Goal: Task Accomplishment & Management: Use online tool/utility

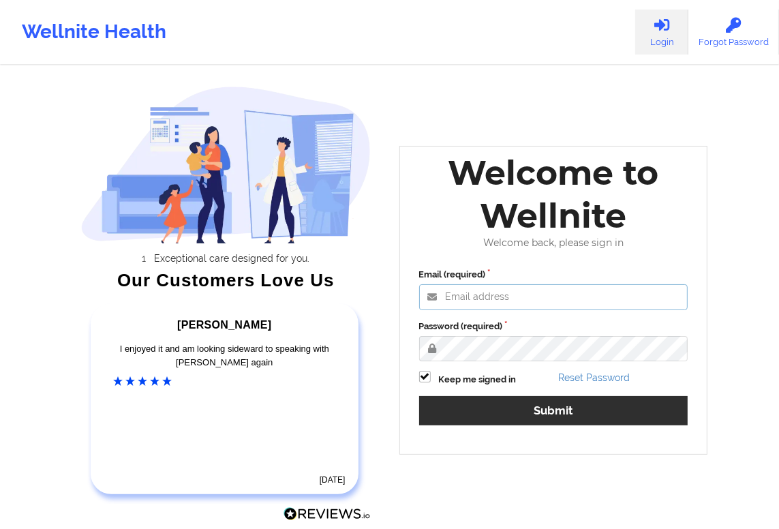
type input "[EMAIL_ADDRESS][DOMAIN_NAME]"
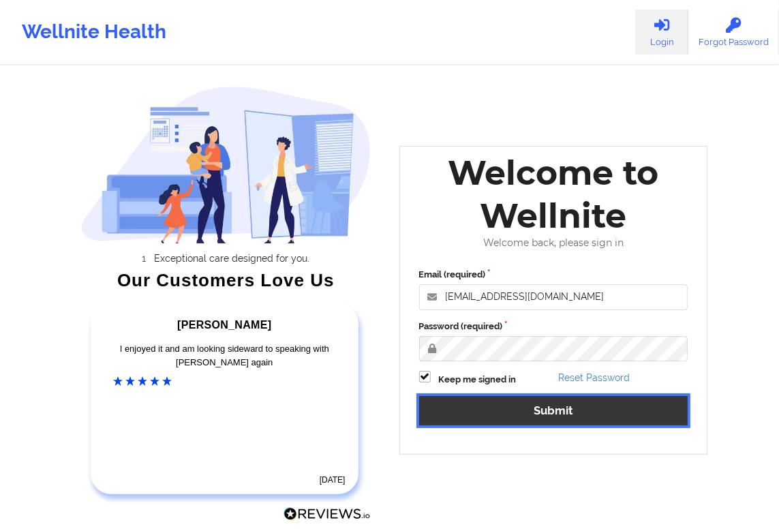
click at [508, 411] on button "Submit" at bounding box center [553, 410] width 269 height 29
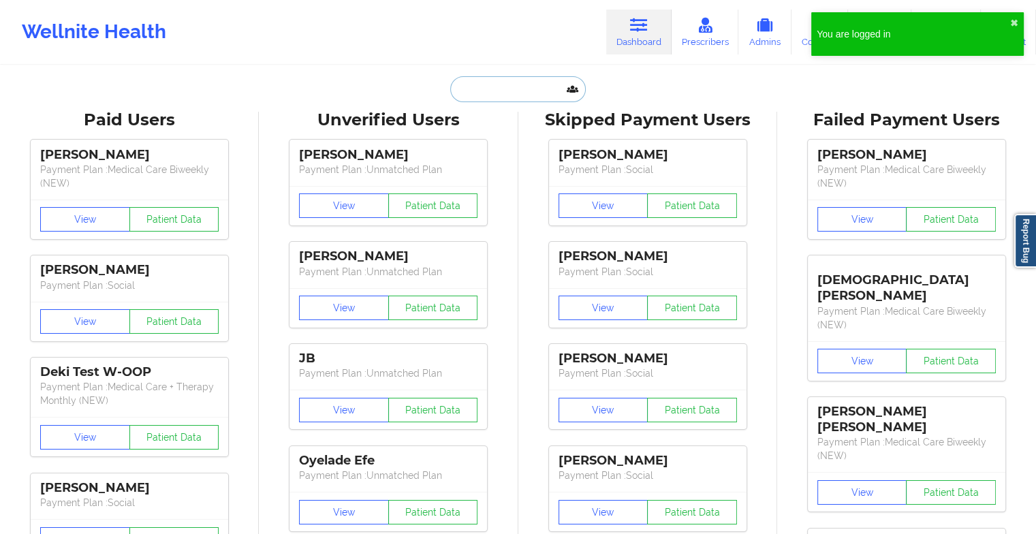
click at [501, 87] on input "text" at bounding box center [517, 89] width 135 height 26
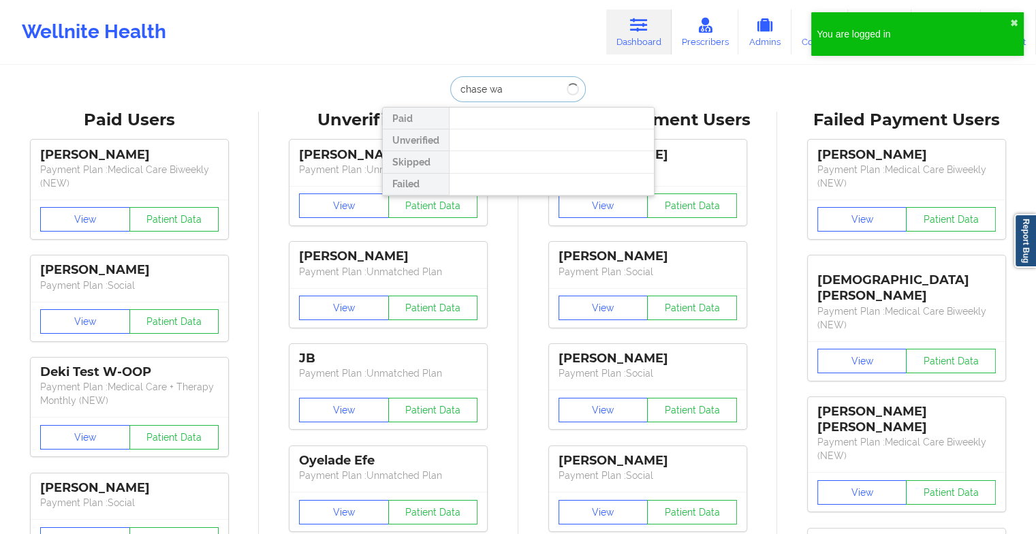
type input "chase wal"
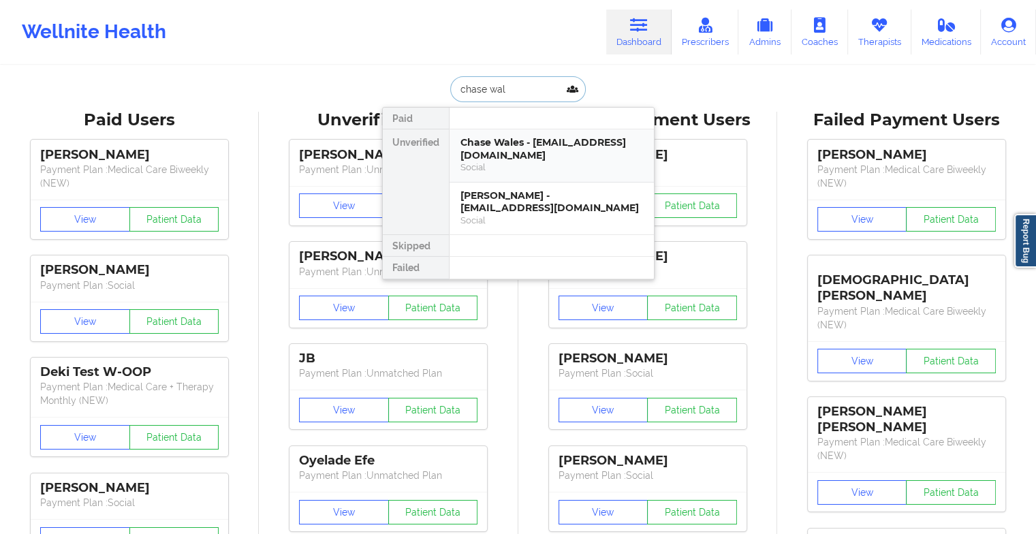
click at [516, 132] on div "Chase Wales - [EMAIL_ADDRESS][DOMAIN_NAME] Social" at bounding box center [552, 155] width 204 height 53
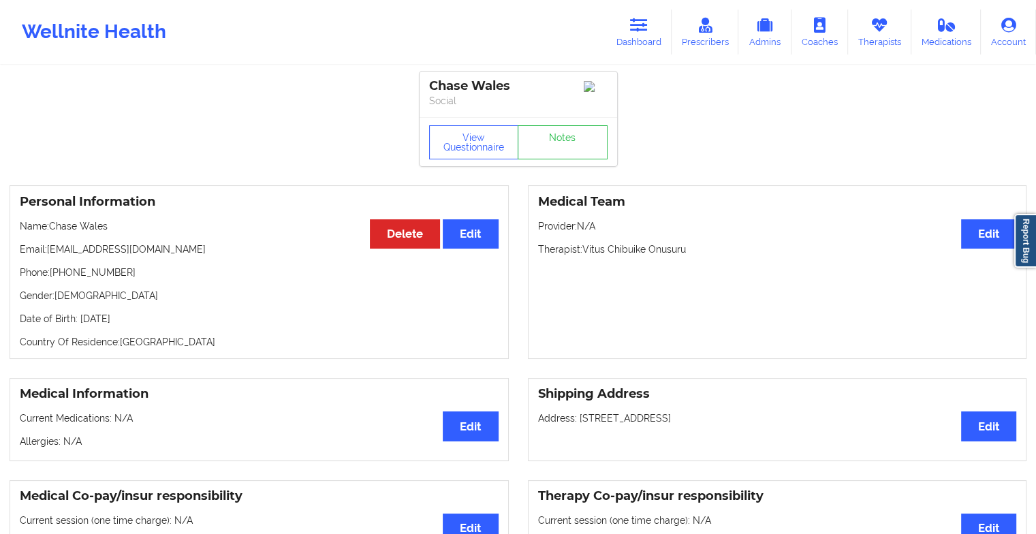
click at [570, 146] on link "Notes" at bounding box center [563, 142] width 90 height 34
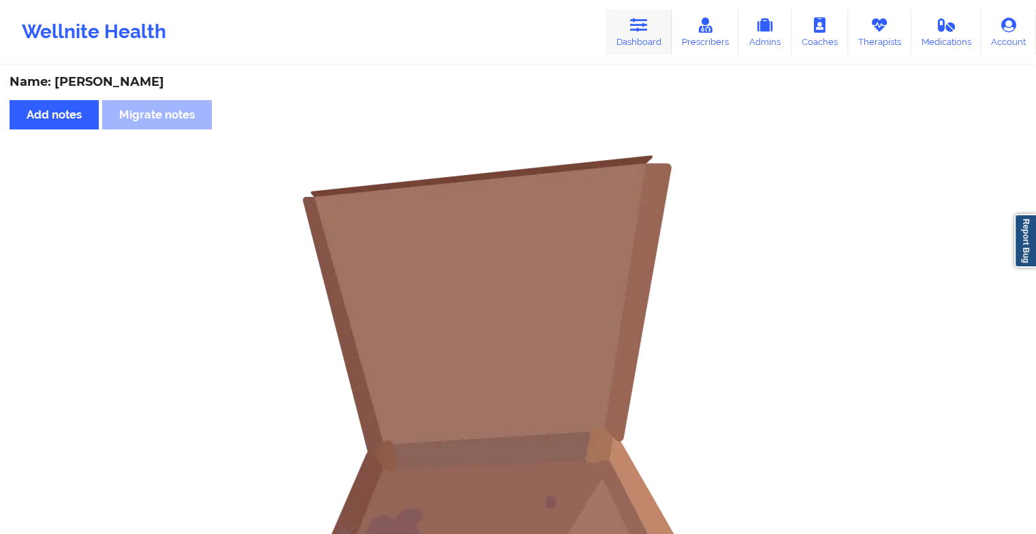
click at [636, 35] on link "Dashboard" at bounding box center [638, 32] width 65 height 45
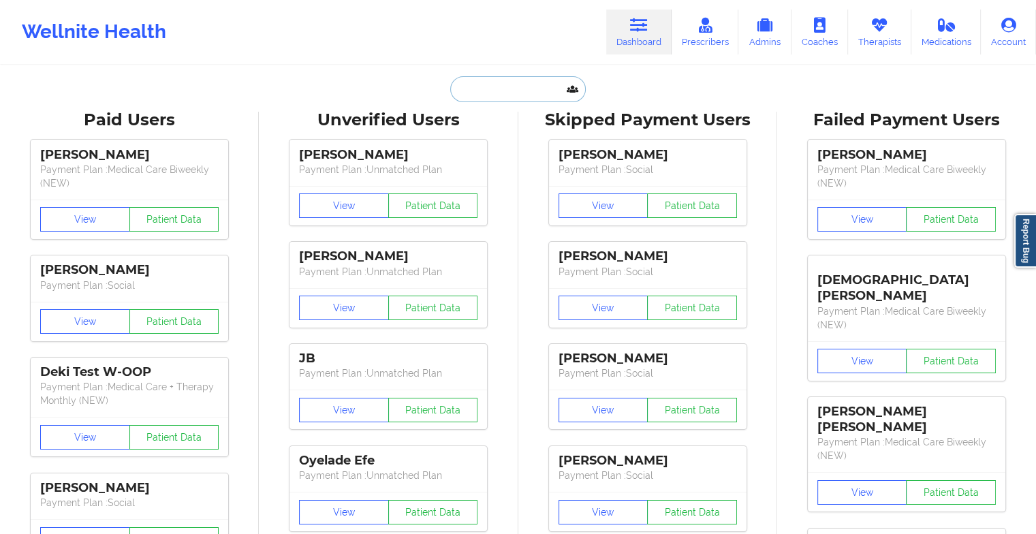
click at [474, 93] on input "text" at bounding box center [517, 89] width 135 height 26
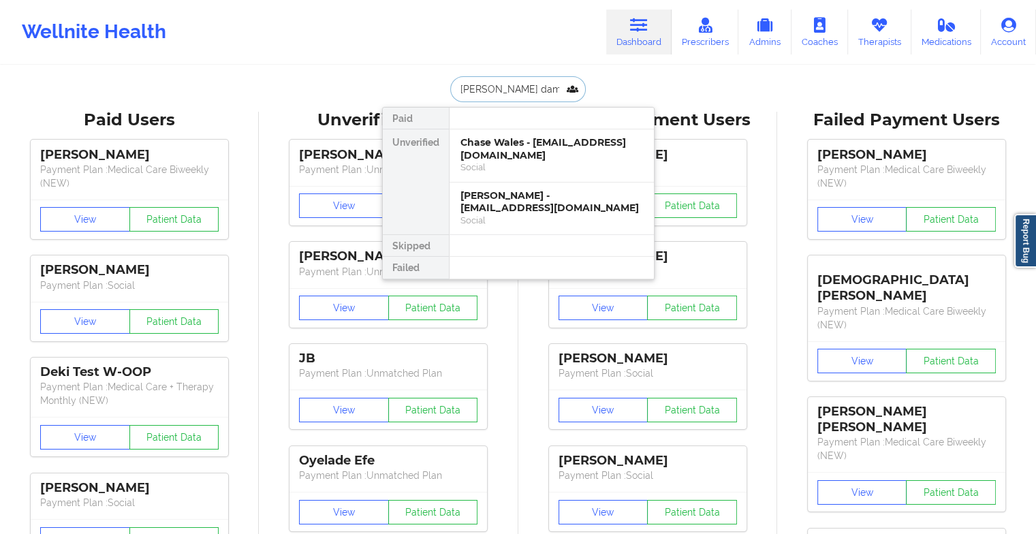
type input "[PERSON_NAME]"
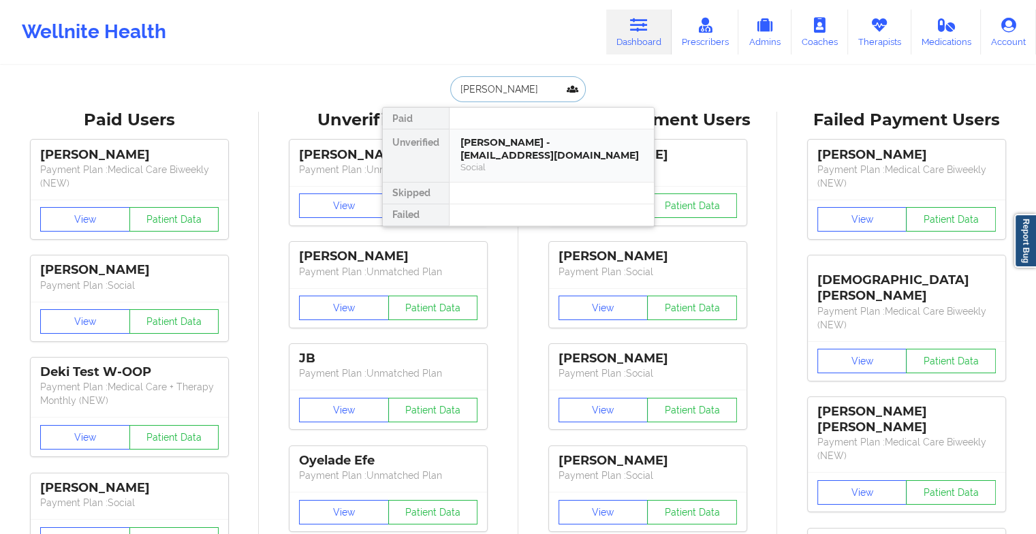
click at [507, 149] on div "[PERSON_NAME] - [EMAIL_ADDRESS][DOMAIN_NAME]" at bounding box center [552, 148] width 183 height 25
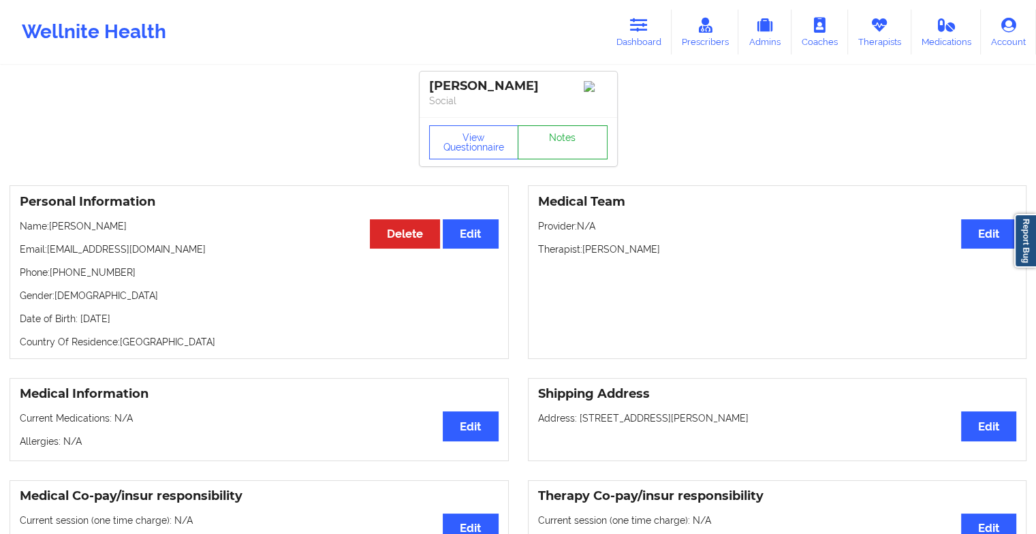
click at [537, 140] on link "Notes" at bounding box center [563, 142] width 90 height 34
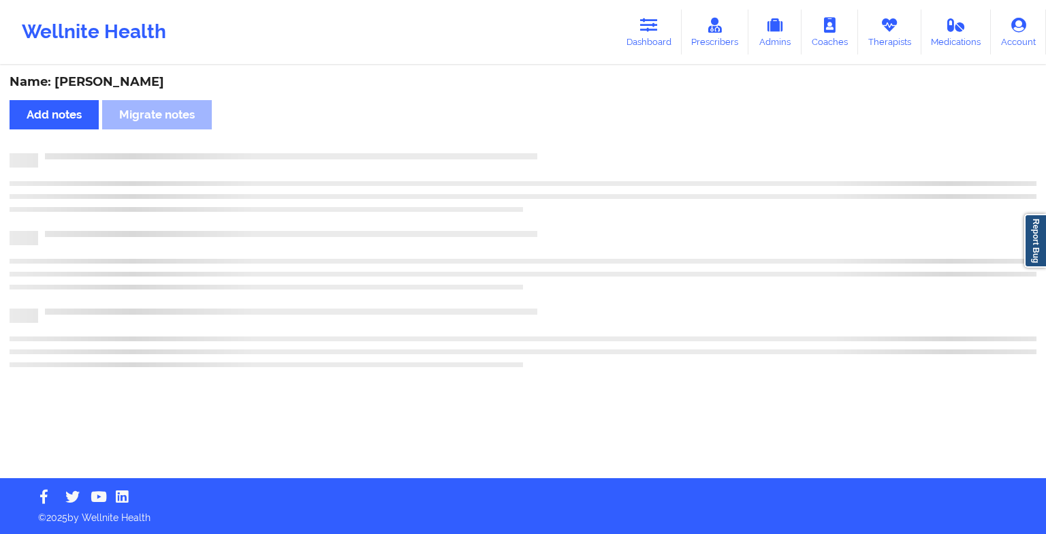
click at [537, 140] on div "Name: [PERSON_NAME] Add notes Migrate notes" at bounding box center [523, 272] width 1046 height 411
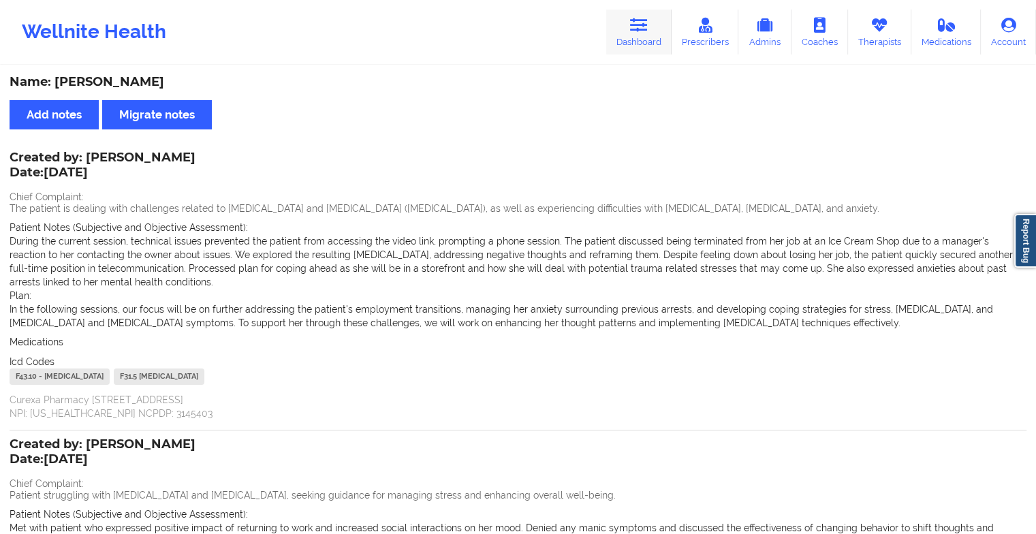
click at [638, 33] on link "Dashboard" at bounding box center [638, 32] width 65 height 45
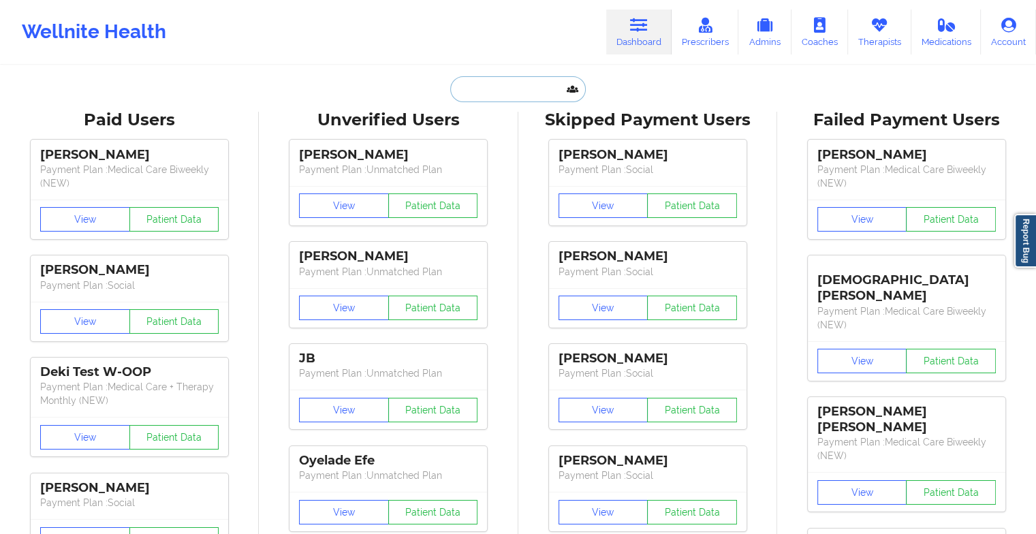
click at [479, 98] on input "text" at bounding box center [517, 89] width 135 height 26
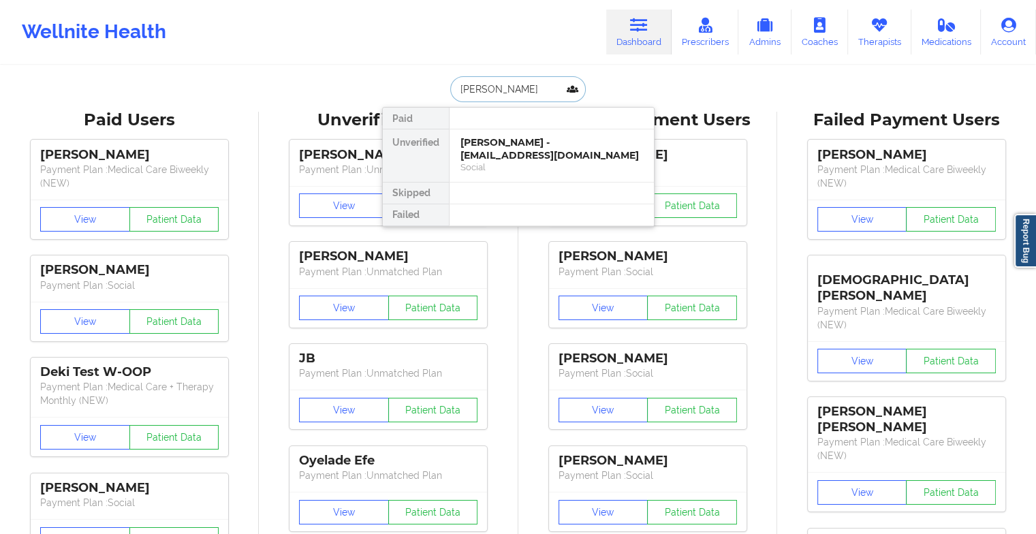
type input "obadiah will"
click at [468, 159] on div "[PERSON_NAME] - [EMAIL_ADDRESS][DOMAIN_NAME]" at bounding box center [552, 148] width 183 height 25
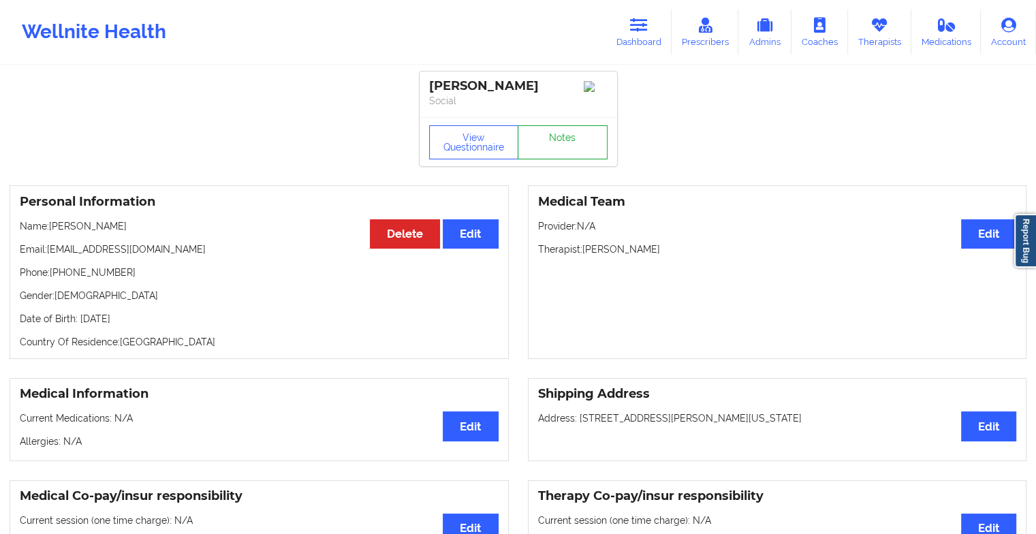
click at [542, 149] on link "Notes" at bounding box center [563, 142] width 90 height 34
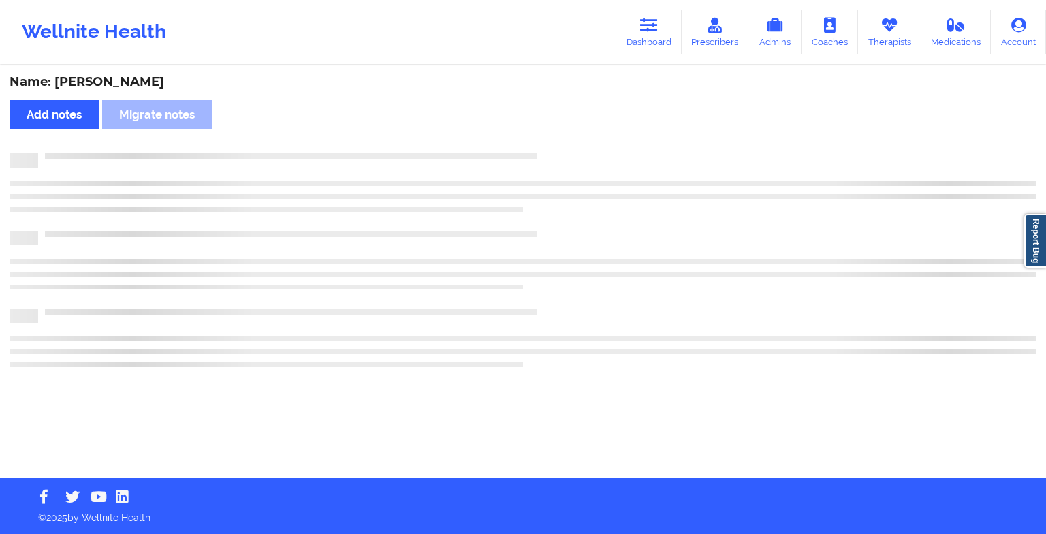
click at [542, 149] on div "Name: [PERSON_NAME] Add notes Migrate notes" at bounding box center [523, 272] width 1046 height 411
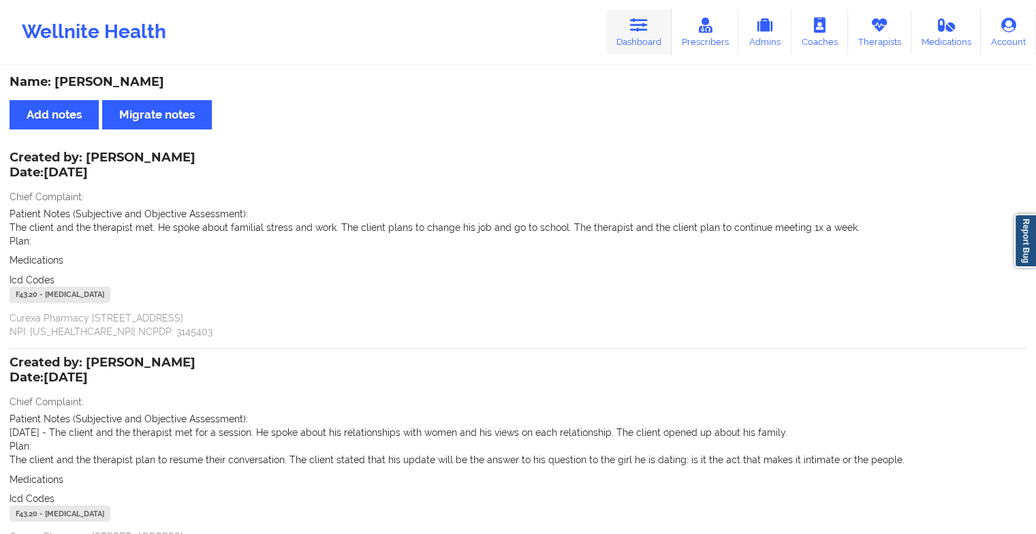
click at [624, 35] on link "Dashboard" at bounding box center [638, 32] width 65 height 45
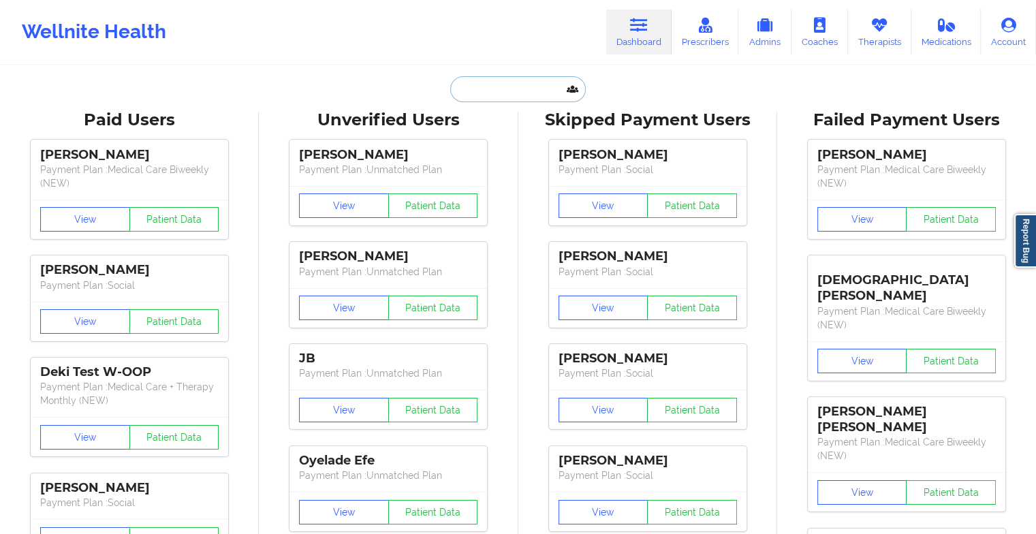
click at [507, 93] on input "text" at bounding box center [517, 89] width 135 height 26
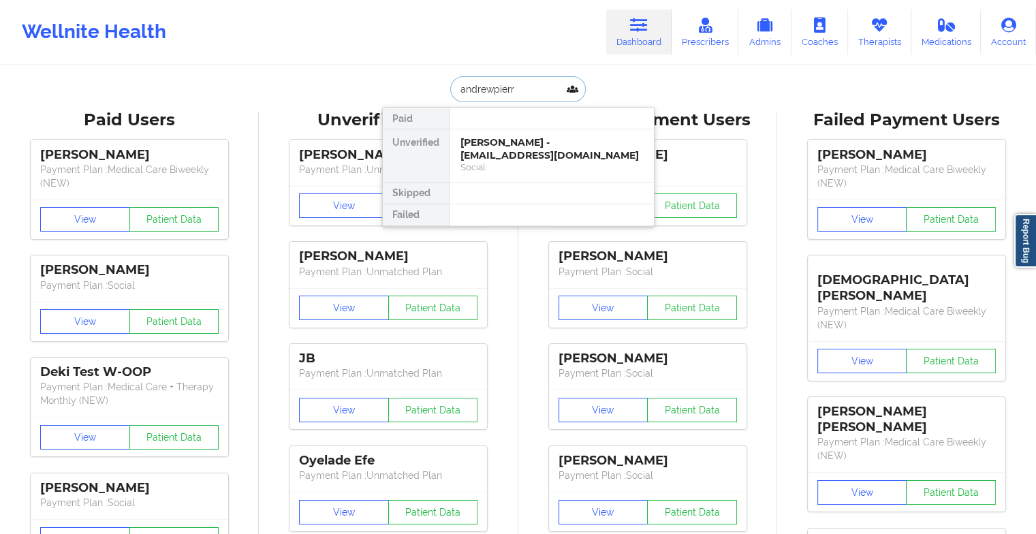
type input "[PERSON_NAME]"
click at [535, 151] on div "[PERSON_NAME] - [EMAIL_ADDRESS][DOMAIN_NAME]" at bounding box center [552, 148] width 183 height 25
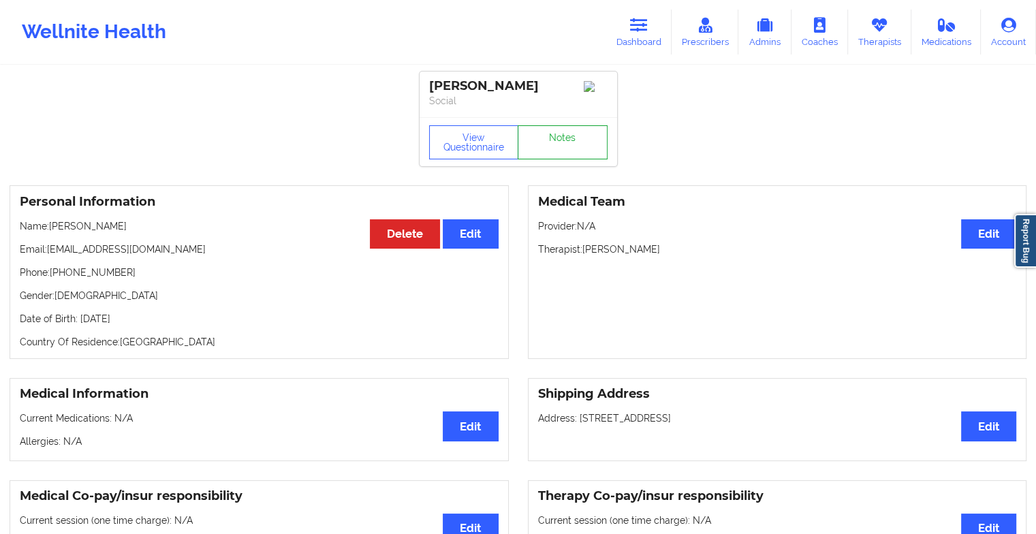
click at [569, 144] on link "Notes" at bounding box center [563, 142] width 90 height 34
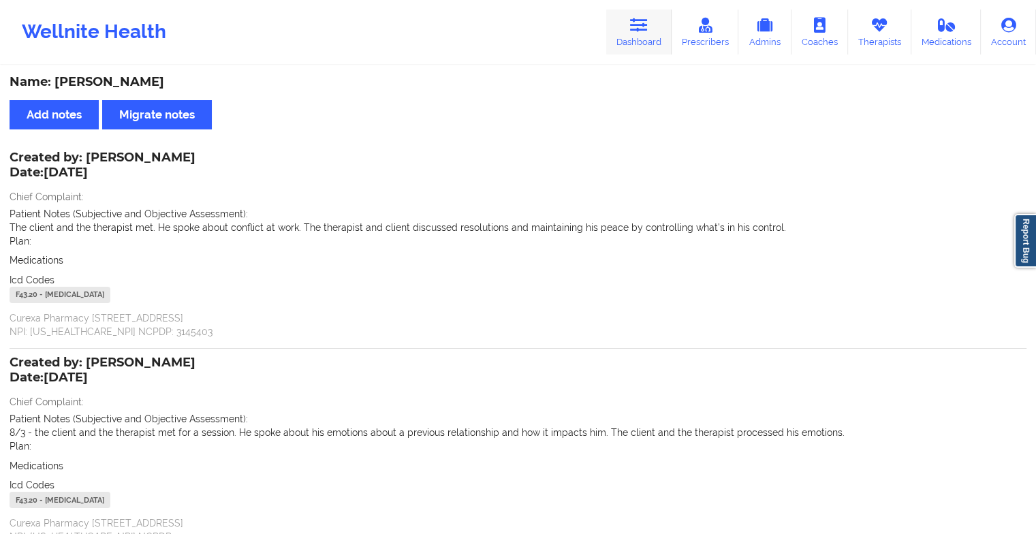
click at [647, 24] on icon at bounding box center [639, 25] width 18 height 15
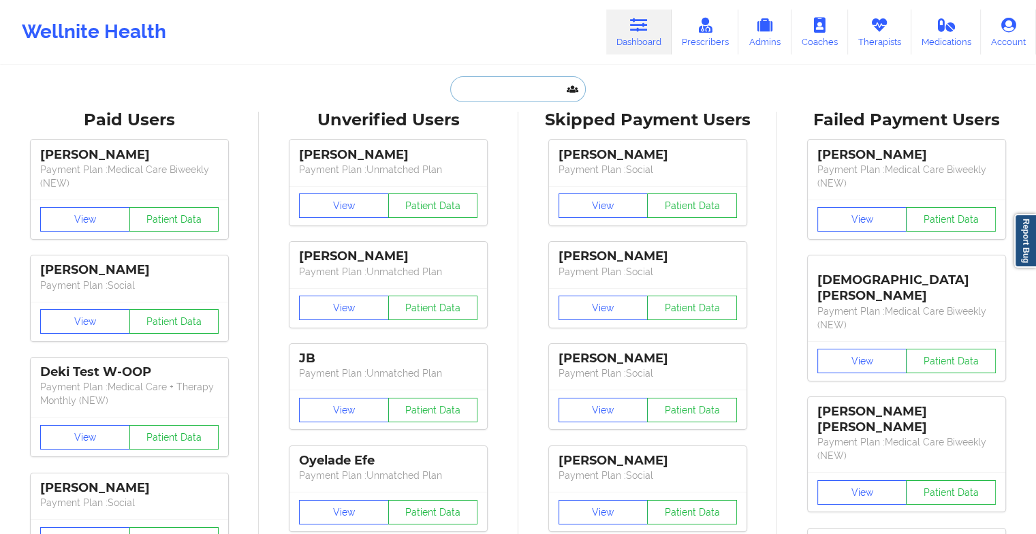
click at [514, 87] on input "text" at bounding box center [517, 89] width 135 height 26
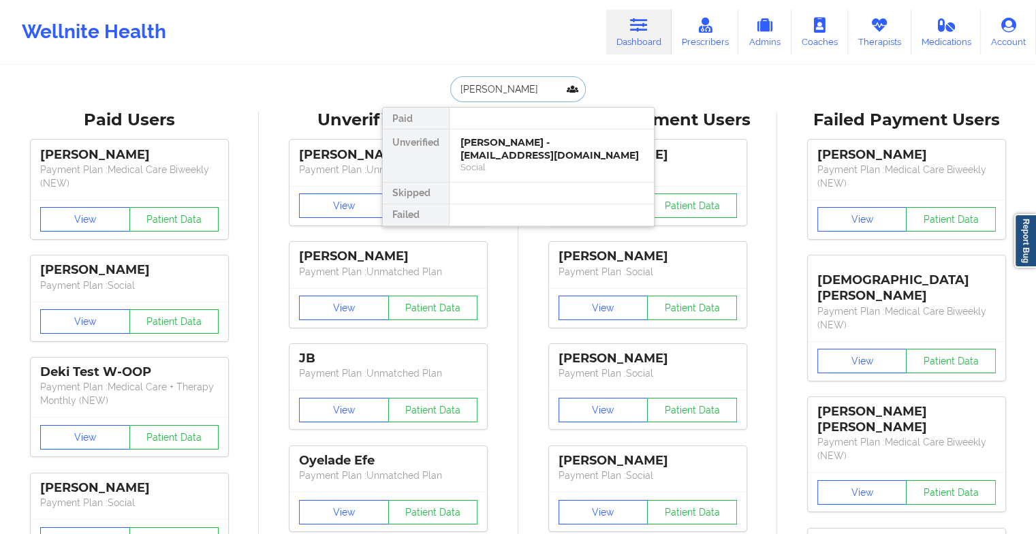
type input "[PERSON_NAME]"
click at [503, 149] on div "[PERSON_NAME] - [EMAIL_ADDRESS][DOMAIN_NAME]" at bounding box center [552, 148] width 183 height 25
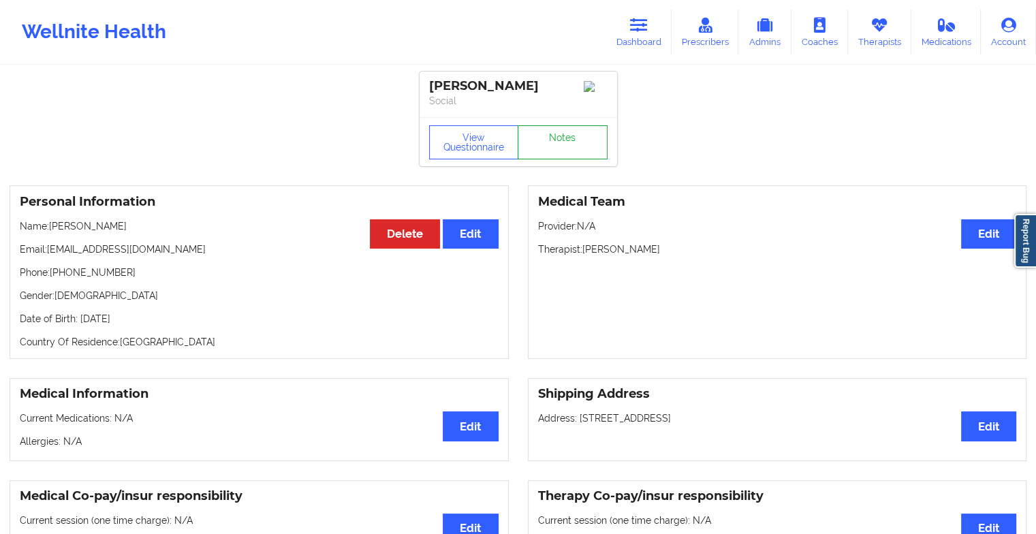
click at [579, 142] on link "Notes" at bounding box center [563, 142] width 90 height 34
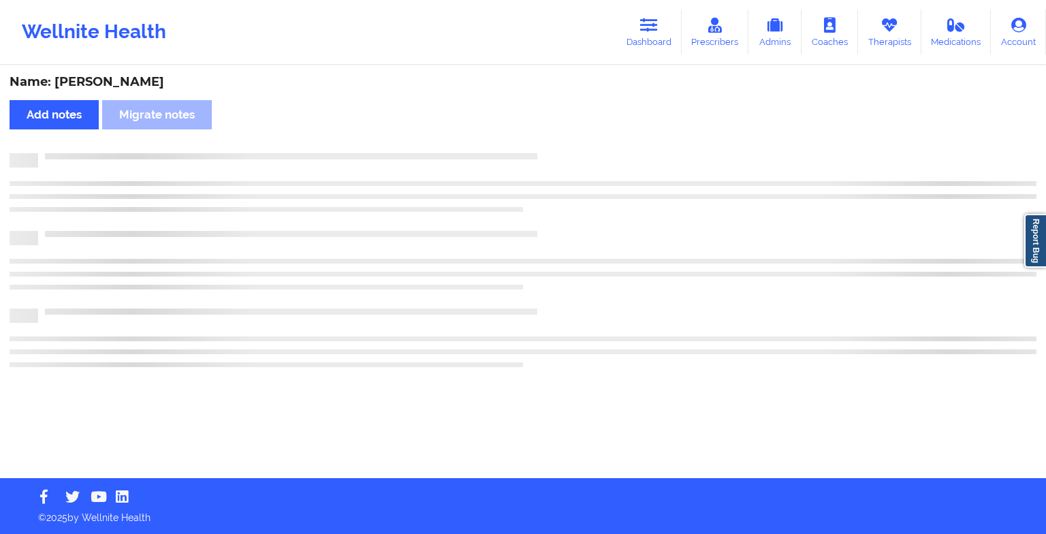
click at [579, 142] on div "Name: [PERSON_NAME] Add notes Migrate notes" at bounding box center [523, 272] width 1046 height 411
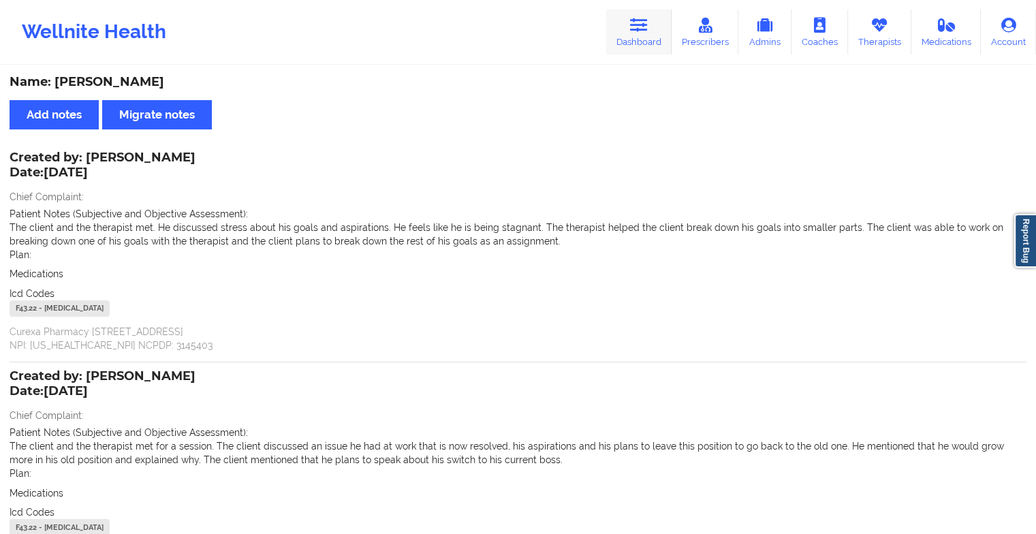
click at [632, 42] on link "Dashboard" at bounding box center [638, 32] width 65 height 45
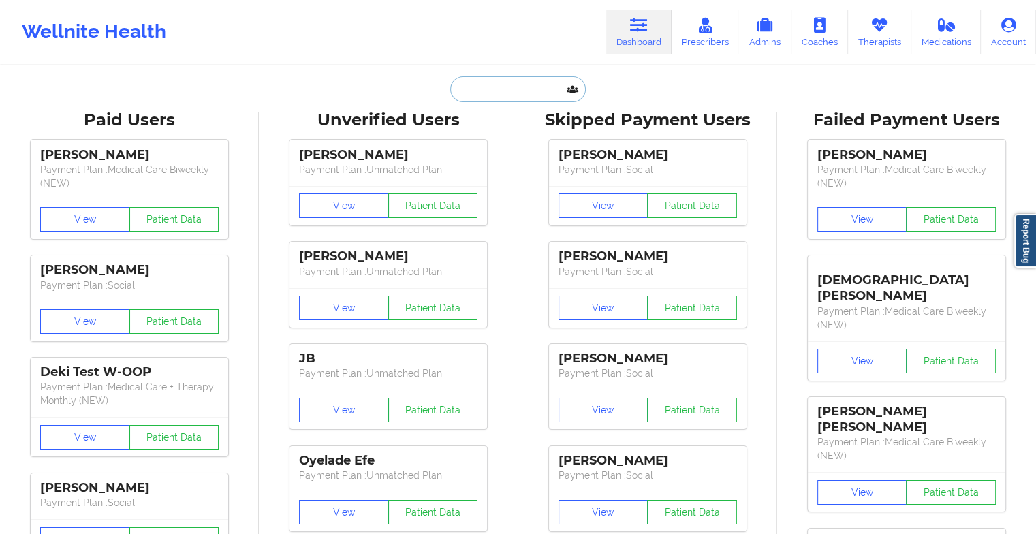
click at [520, 78] on input "text" at bounding box center [517, 89] width 135 height 26
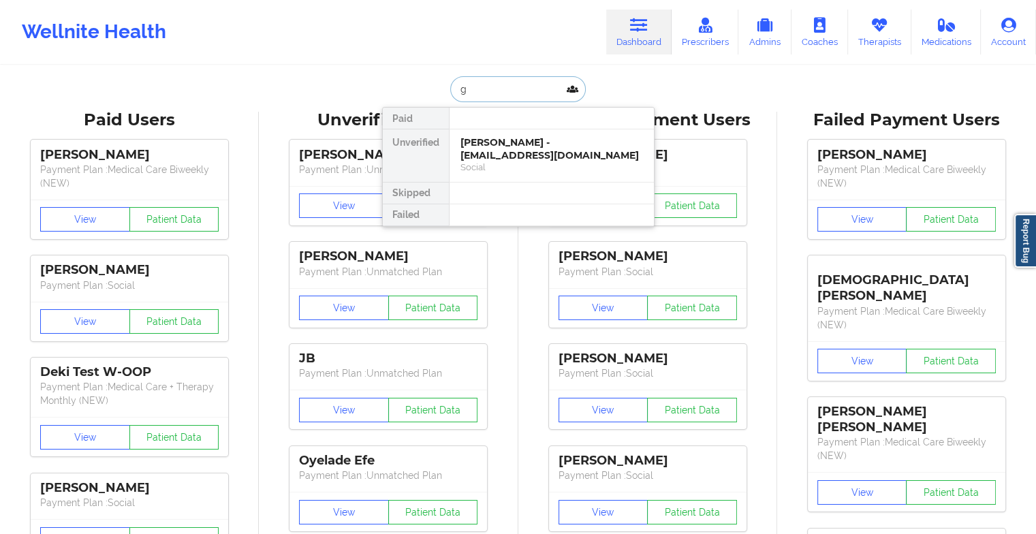
type input "g"
type input "[PERSON_NAME]"
click at [501, 150] on div "[PERSON_NAME] - [PERSON_NAME][EMAIL_ADDRESS][DOMAIN_NAME]" at bounding box center [552, 148] width 183 height 25
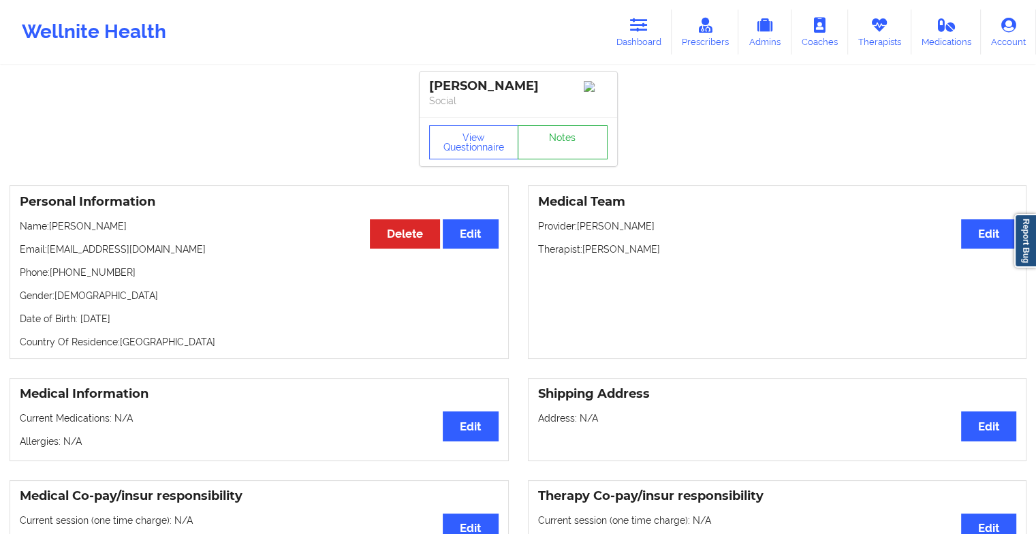
drag, startPoint x: 583, startPoint y: 125, endPoint x: 574, endPoint y: 132, distance: 11.2
click at [574, 132] on div "View Questionnaire Notes" at bounding box center [518, 142] width 178 height 34
click at [568, 142] on link "Notes" at bounding box center [563, 142] width 90 height 34
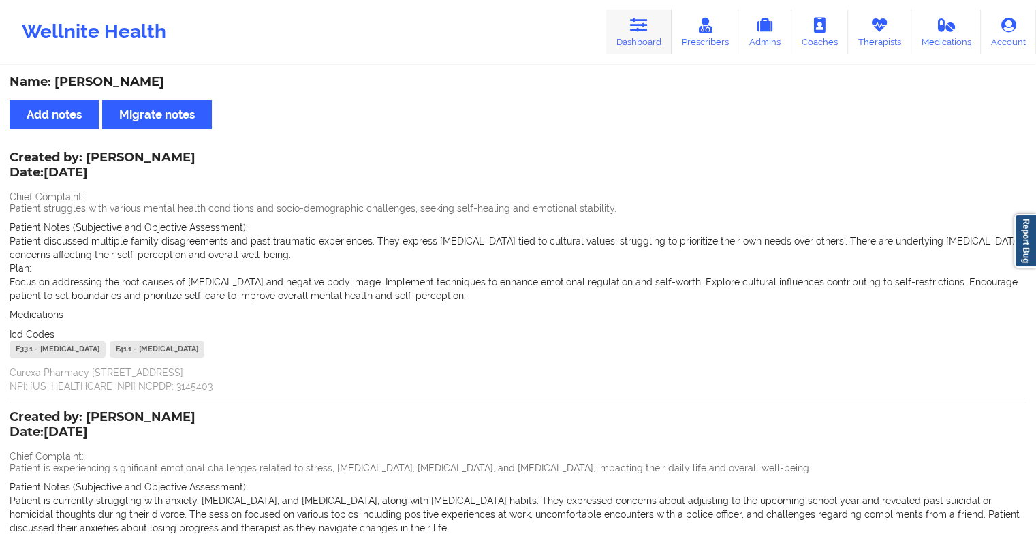
click at [627, 14] on link "Dashboard" at bounding box center [638, 32] width 65 height 45
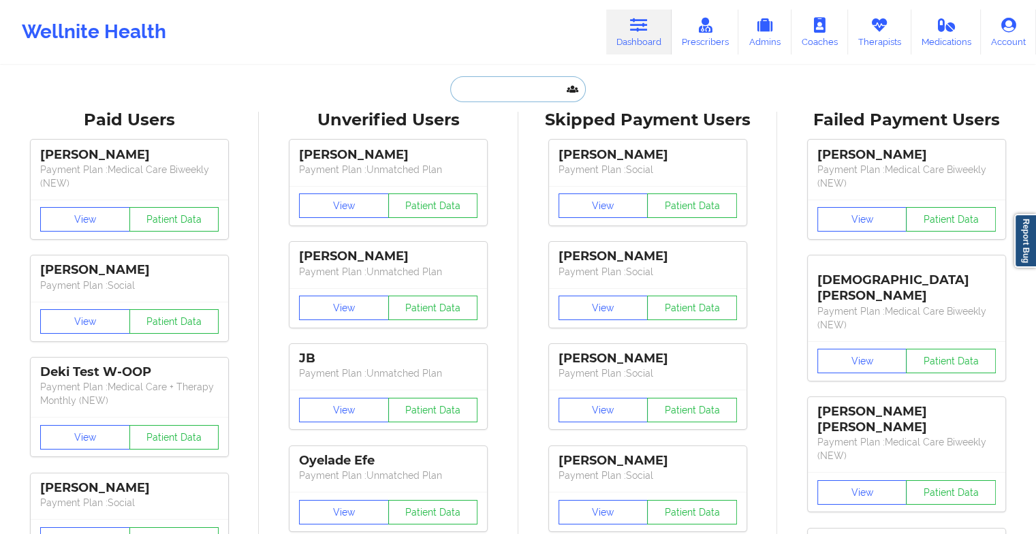
click at [500, 97] on input "text" at bounding box center [517, 89] width 135 height 26
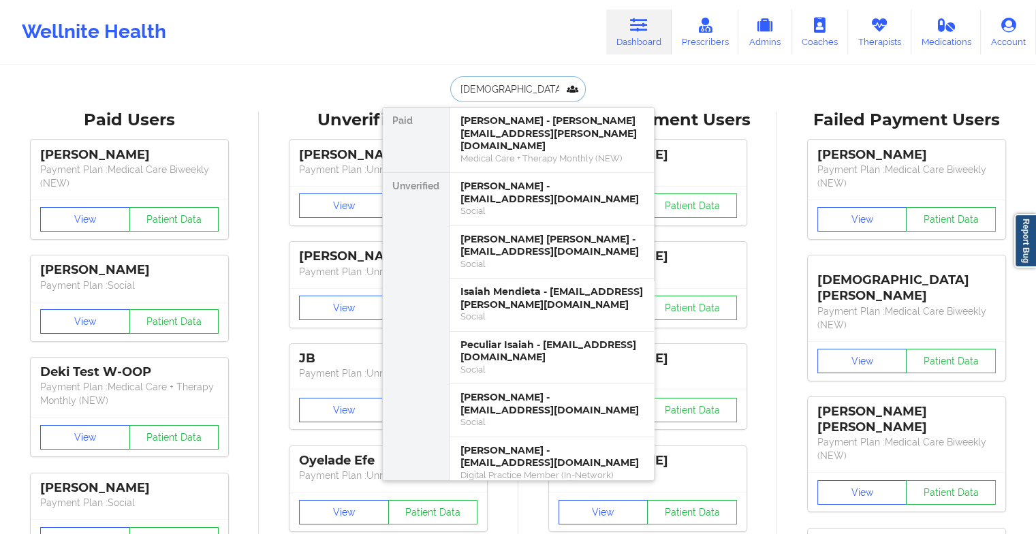
type input "[PERSON_NAME]"
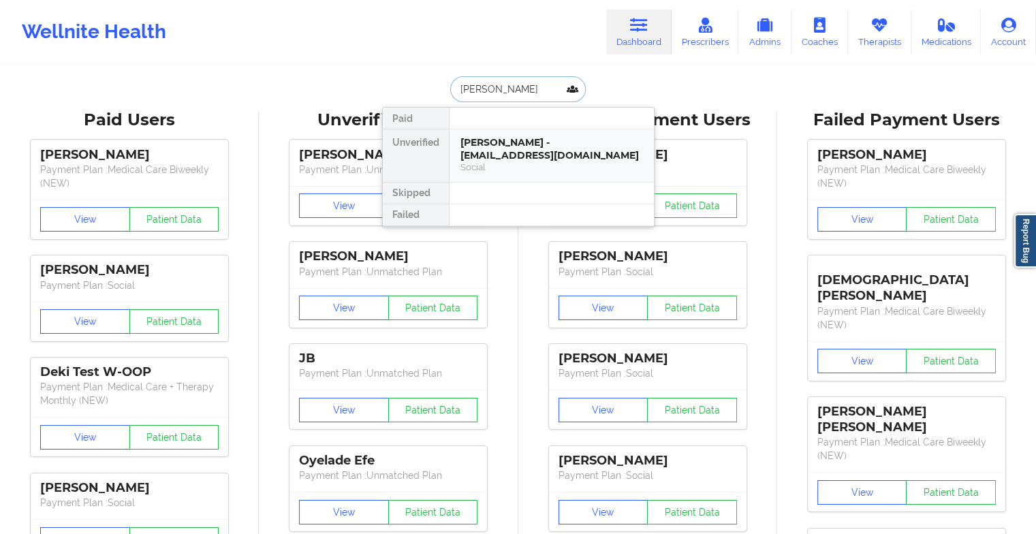
click at [512, 145] on div "[PERSON_NAME] - [EMAIL_ADDRESS][DOMAIN_NAME]" at bounding box center [552, 148] width 183 height 25
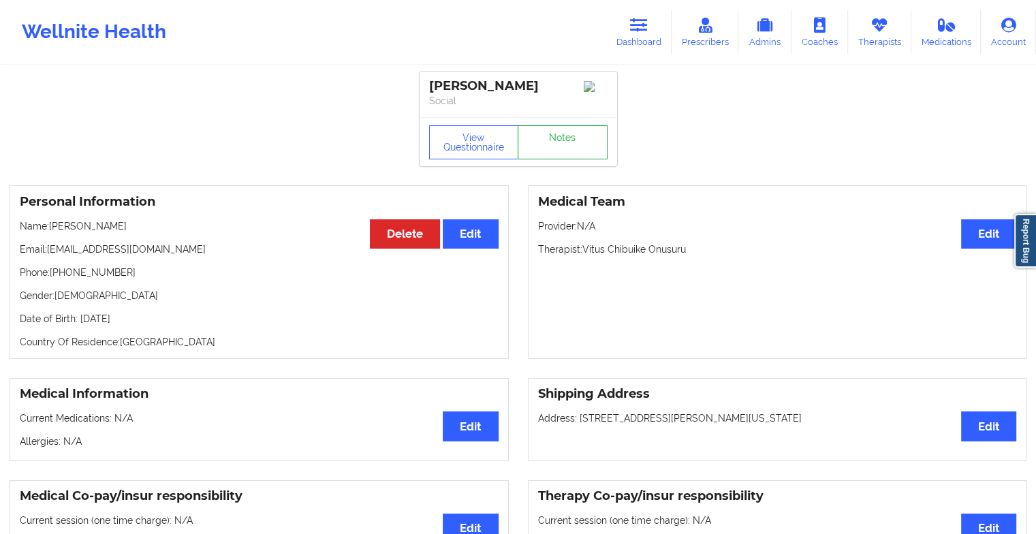
click at [551, 164] on div "View Questionnaire Notes" at bounding box center [519, 141] width 198 height 49
click at [562, 153] on link "Notes" at bounding box center [563, 142] width 90 height 34
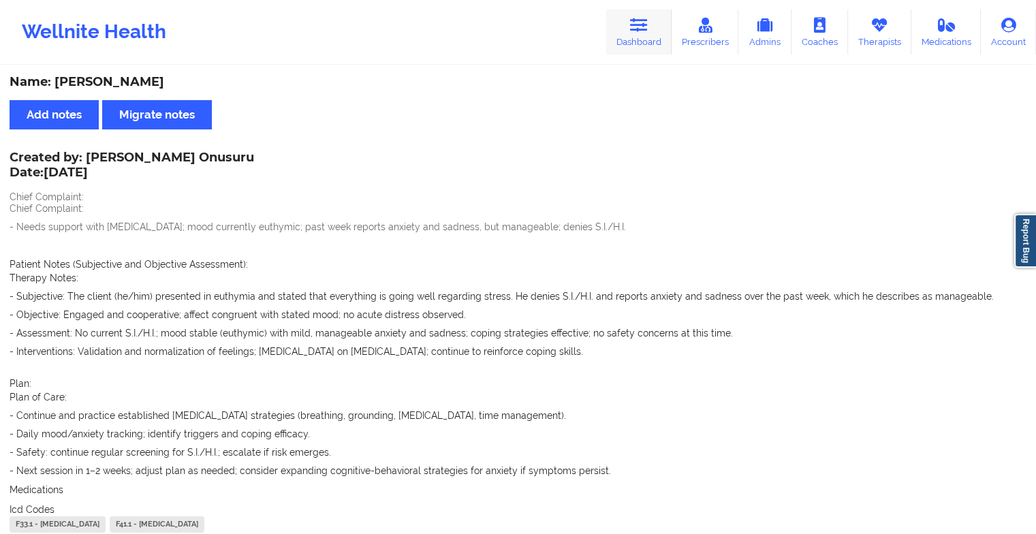
click at [630, 20] on link "Dashboard" at bounding box center [638, 32] width 65 height 45
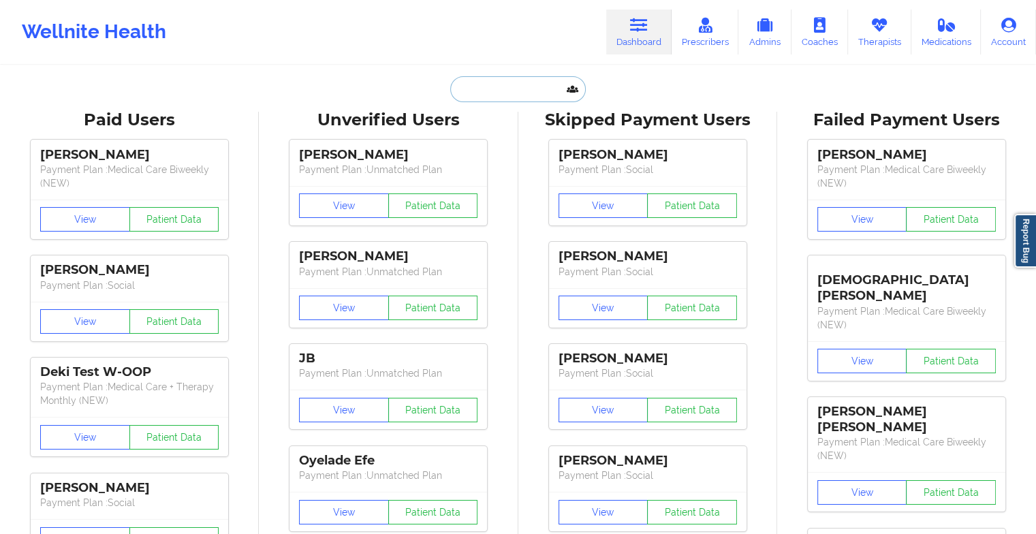
click at [501, 93] on input "text" at bounding box center [517, 89] width 135 height 26
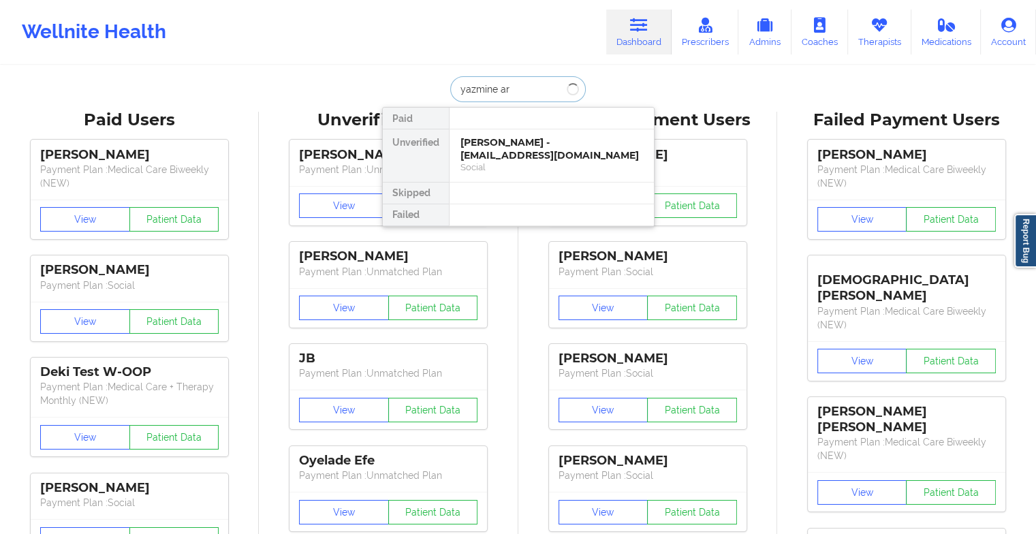
type input "[PERSON_NAME]"
click at [533, 150] on div "[PERSON_NAME] - [EMAIL_ADDRESS][DOMAIN_NAME]" at bounding box center [552, 148] width 183 height 25
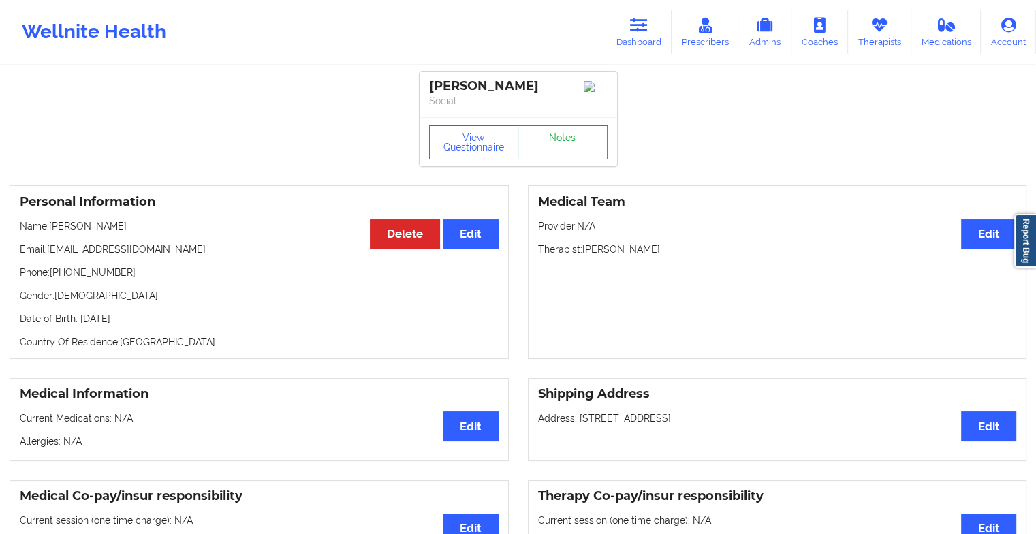
click at [553, 138] on link "Notes" at bounding box center [563, 142] width 90 height 34
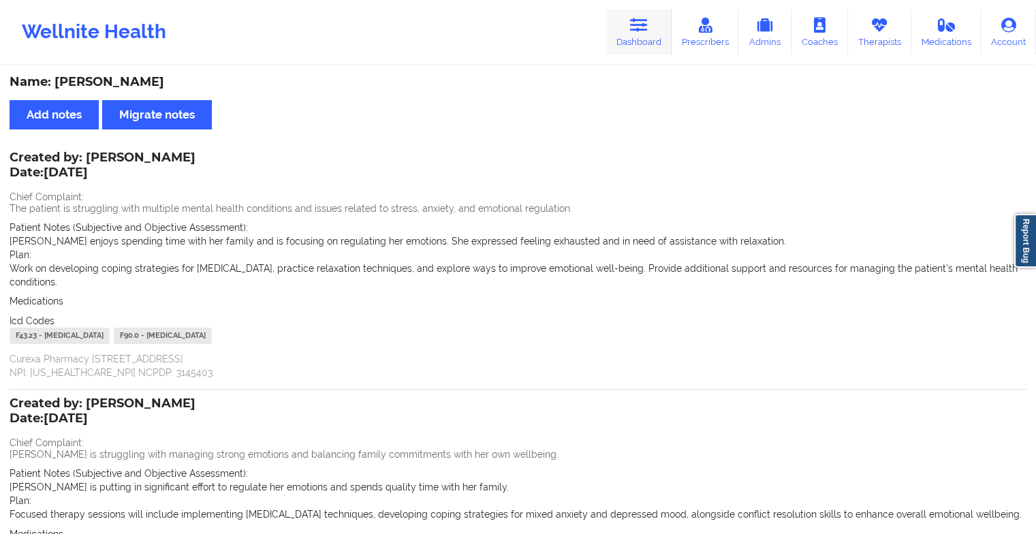
click at [634, 39] on link "Dashboard" at bounding box center [638, 32] width 65 height 45
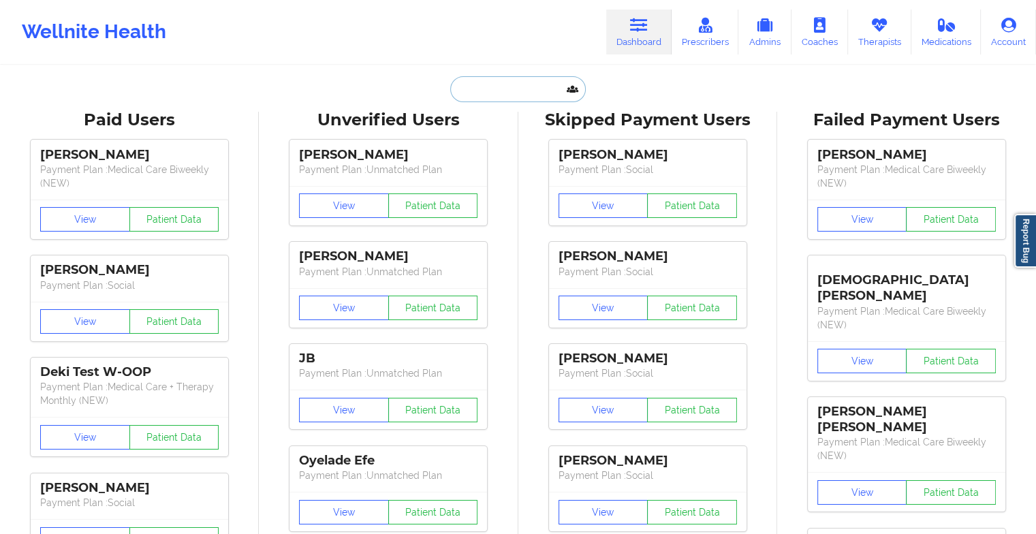
click at [485, 87] on input "text" at bounding box center [517, 89] width 135 height 26
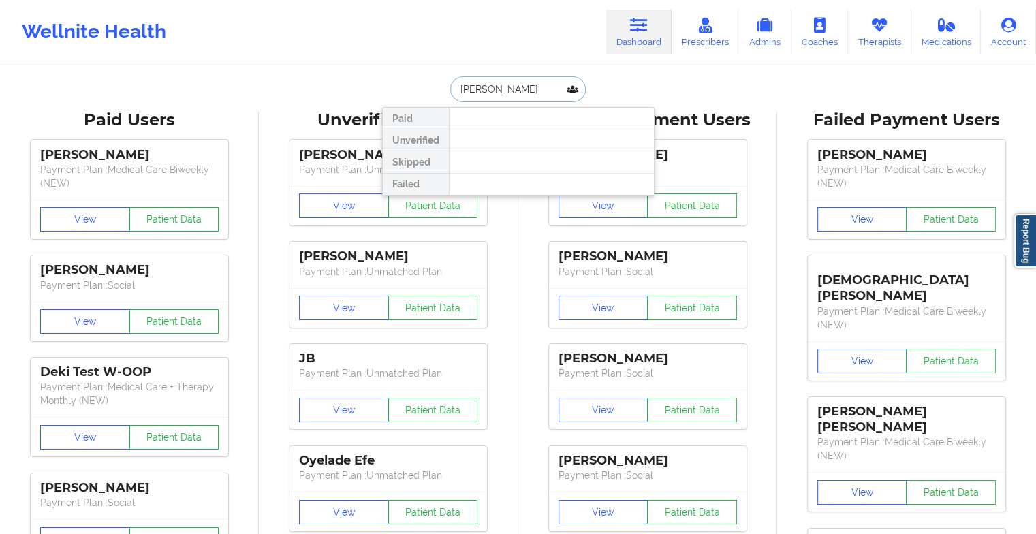
type input "[PERSON_NAME]"
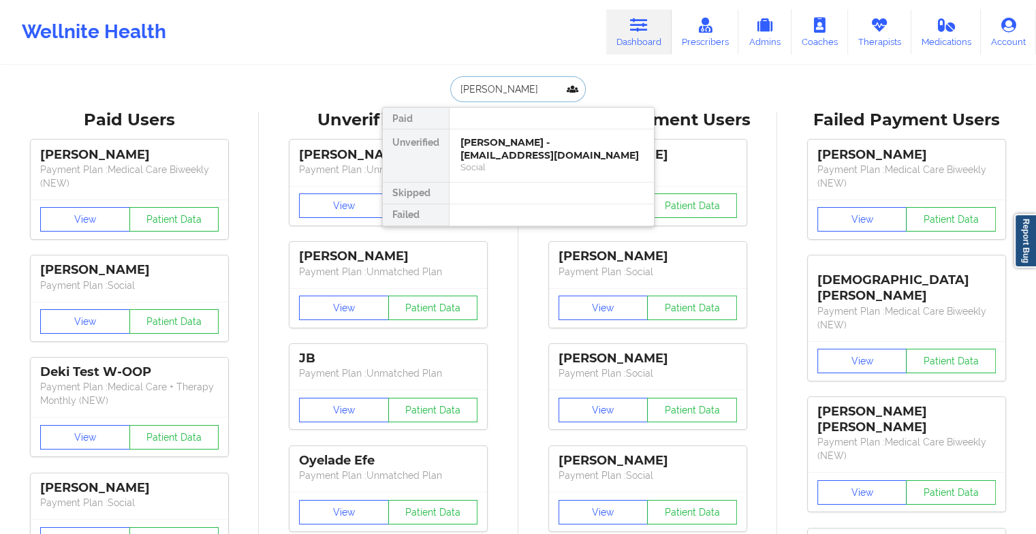
click at [528, 143] on div "[PERSON_NAME] - [EMAIL_ADDRESS][DOMAIN_NAME]" at bounding box center [552, 148] width 183 height 25
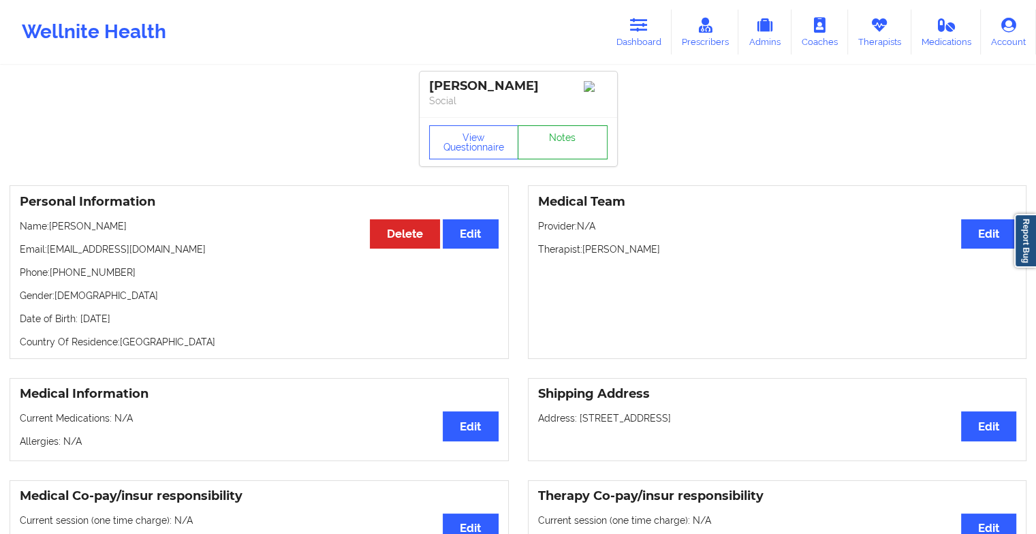
click at [553, 138] on link "Notes" at bounding box center [563, 142] width 90 height 34
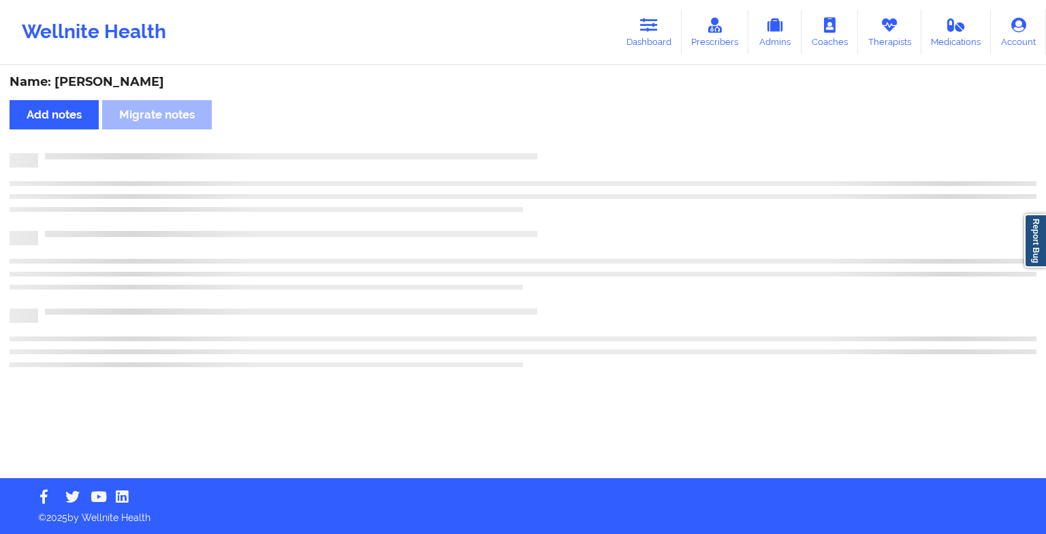
click at [553, 138] on div "Name: [PERSON_NAME] Add notes Migrate notes" at bounding box center [523, 272] width 1046 height 411
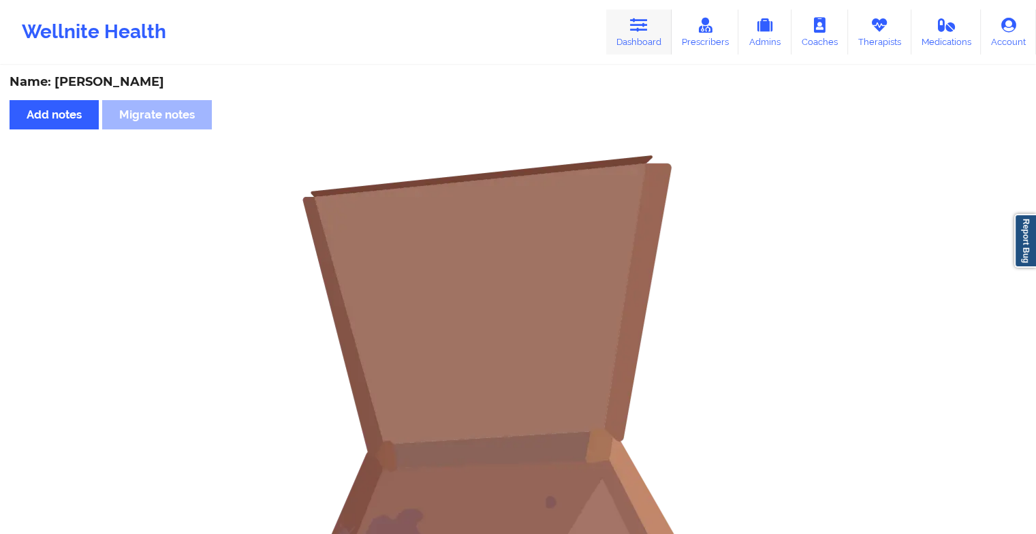
click at [659, 25] on link "Dashboard" at bounding box center [638, 32] width 65 height 45
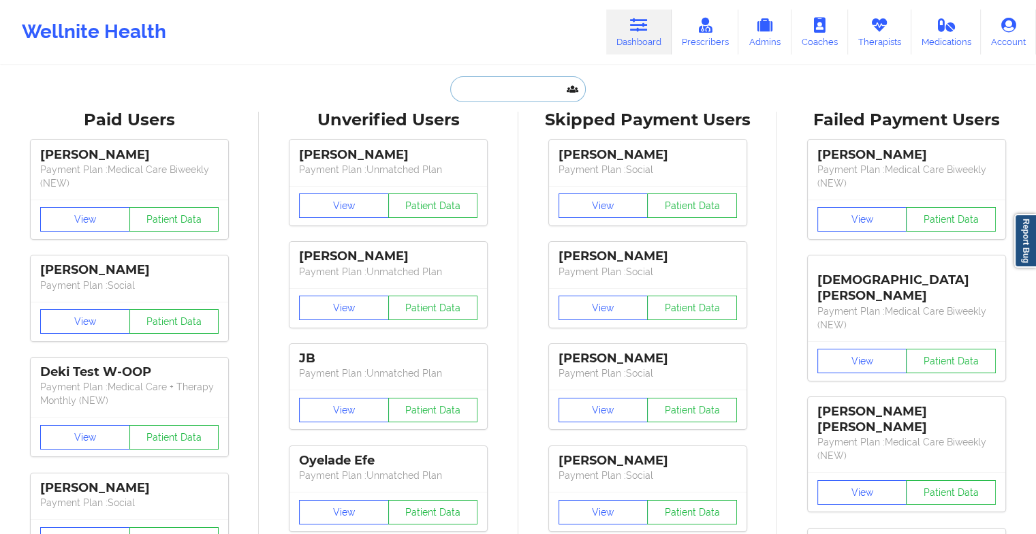
click at [529, 91] on input "text" at bounding box center [517, 89] width 135 height 26
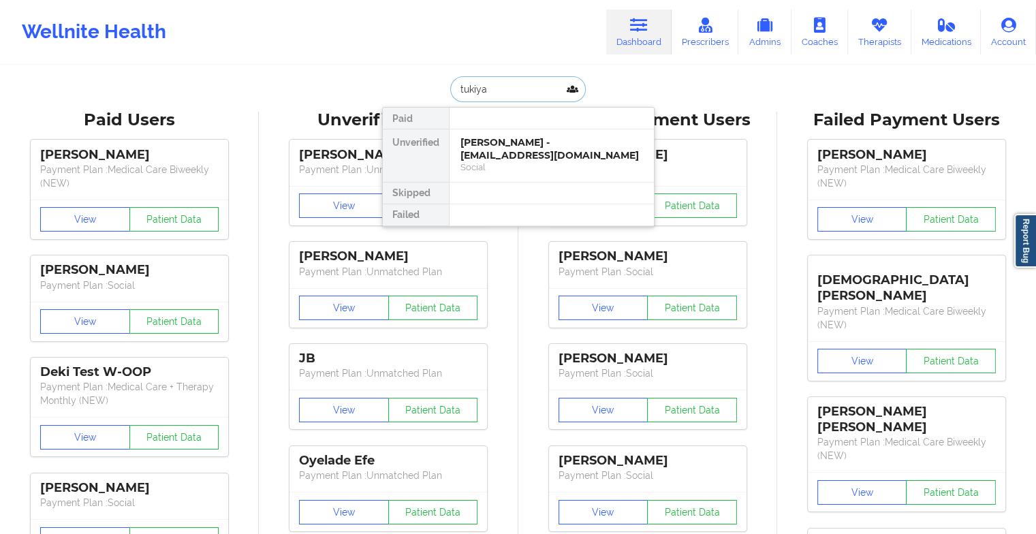
type input "tukiya m"
click at [537, 166] on div "Social" at bounding box center [552, 167] width 183 height 12
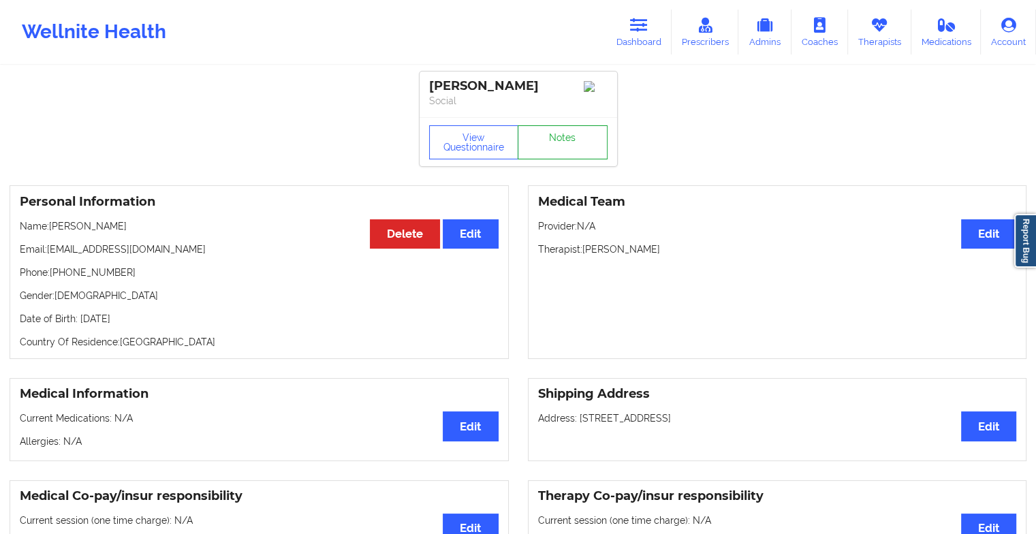
click at [572, 138] on link "Notes" at bounding box center [563, 142] width 90 height 34
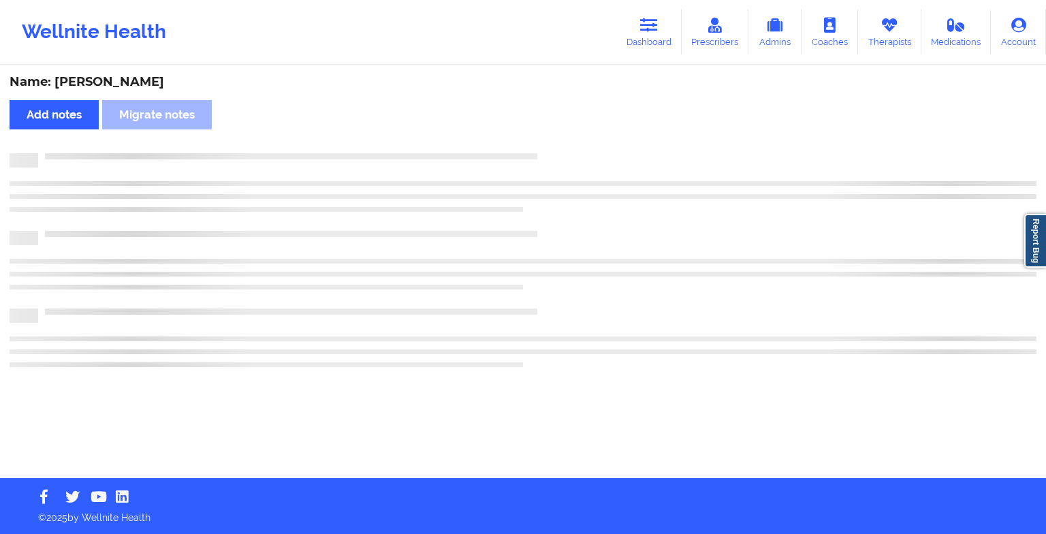
click at [572, 138] on div "Name: [PERSON_NAME] Add notes Migrate notes" at bounding box center [523, 272] width 1046 height 411
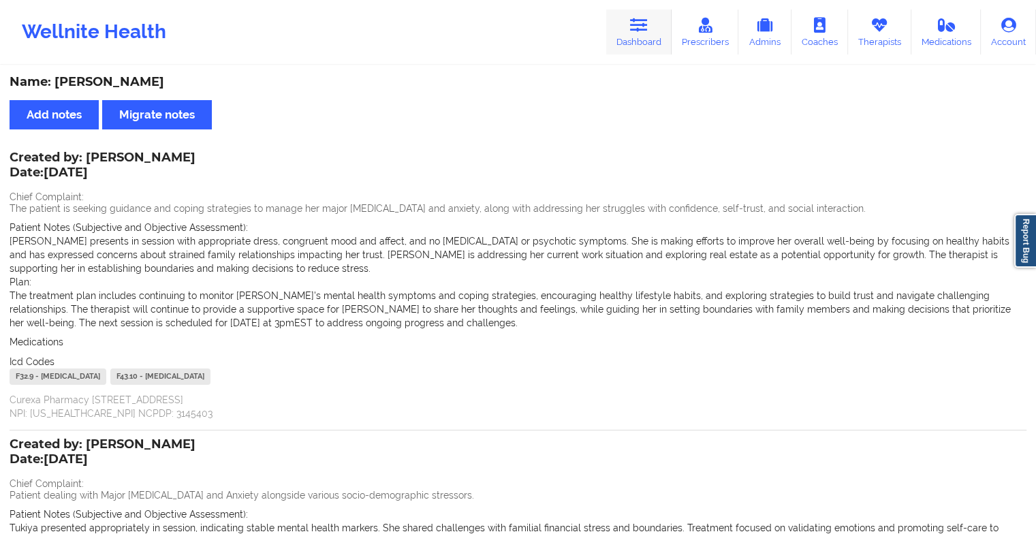
click at [630, 27] on link "Dashboard" at bounding box center [638, 32] width 65 height 45
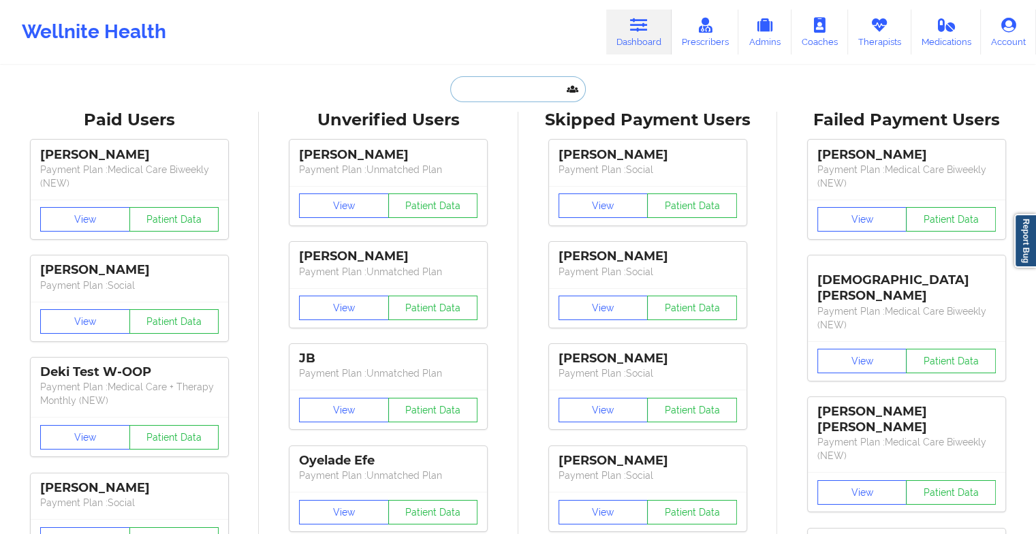
click at [502, 91] on input "text" at bounding box center [517, 89] width 135 height 26
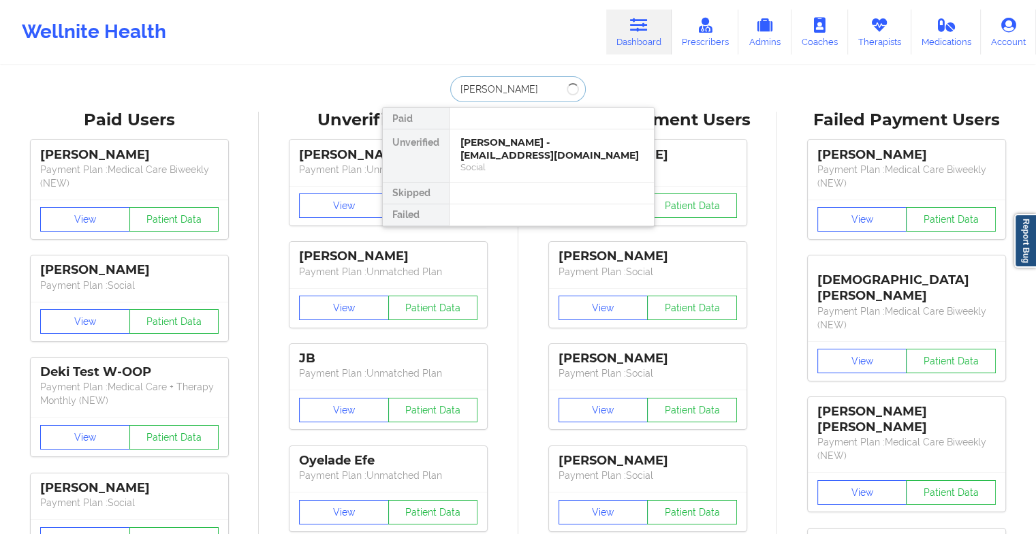
type input "[PERSON_NAME] [PERSON_NAME]"
click at [503, 138] on div "[PERSON_NAME] - [PERSON_NAME][EMAIL_ADDRESS][DOMAIN_NAME]" at bounding box center [552, 148] width 183 height 25
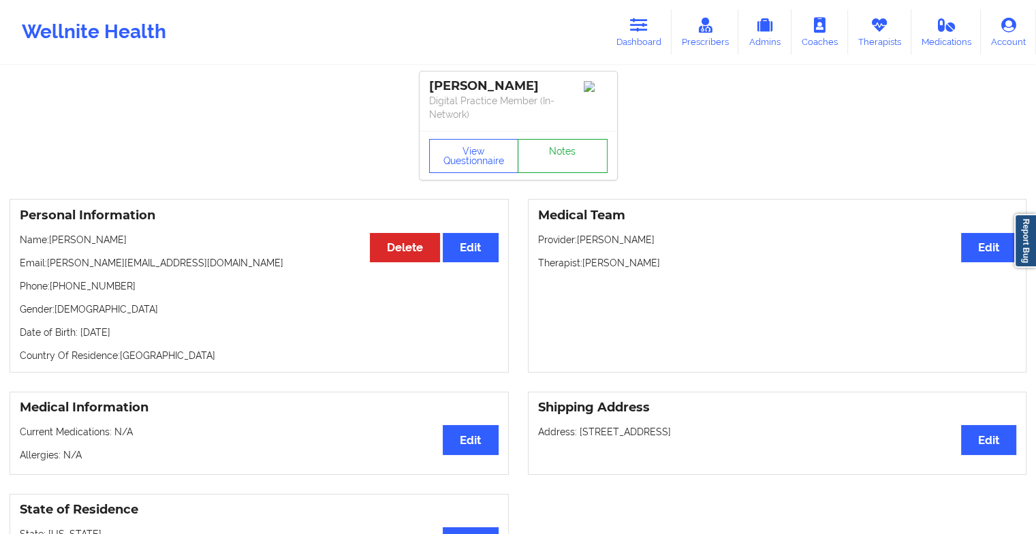
click at [545, 142] on link "Notes" at bounding box center [563, 156] width 90 height 34
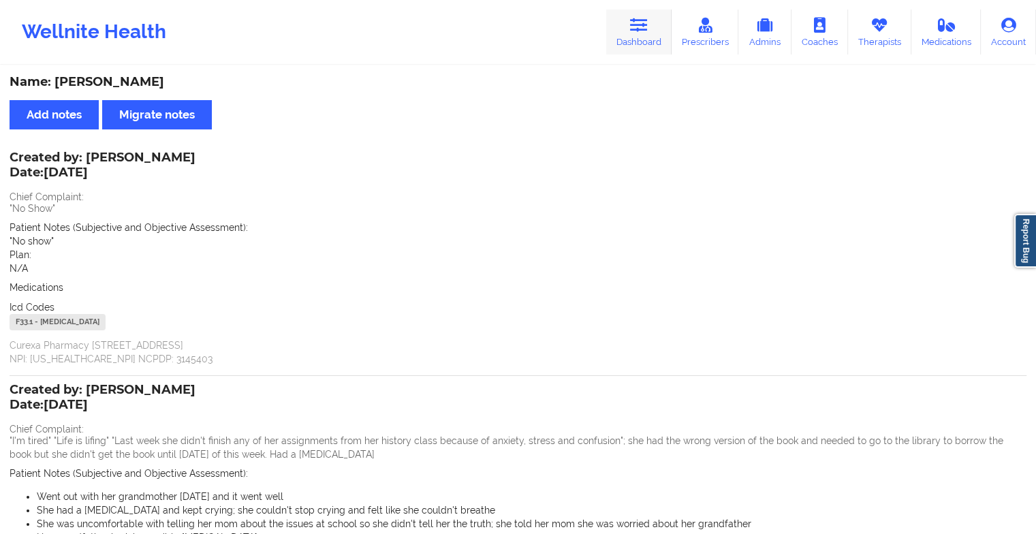
click at [657, 22] on link "Dashboard" at bounding box center [638, 32] width 65 height 45
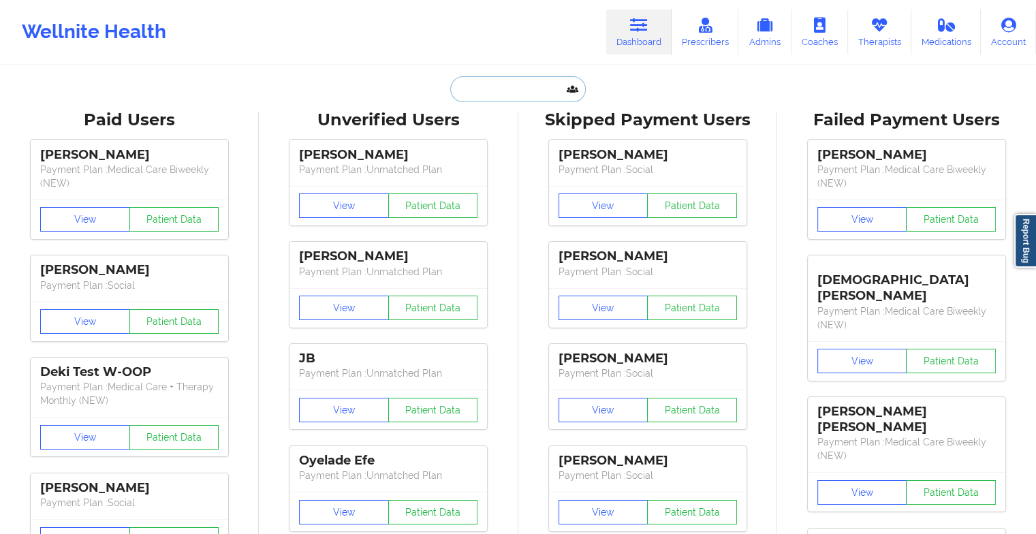
click at [515, 89] on input "text" at bounding box center [517, 89] width 135 height 26
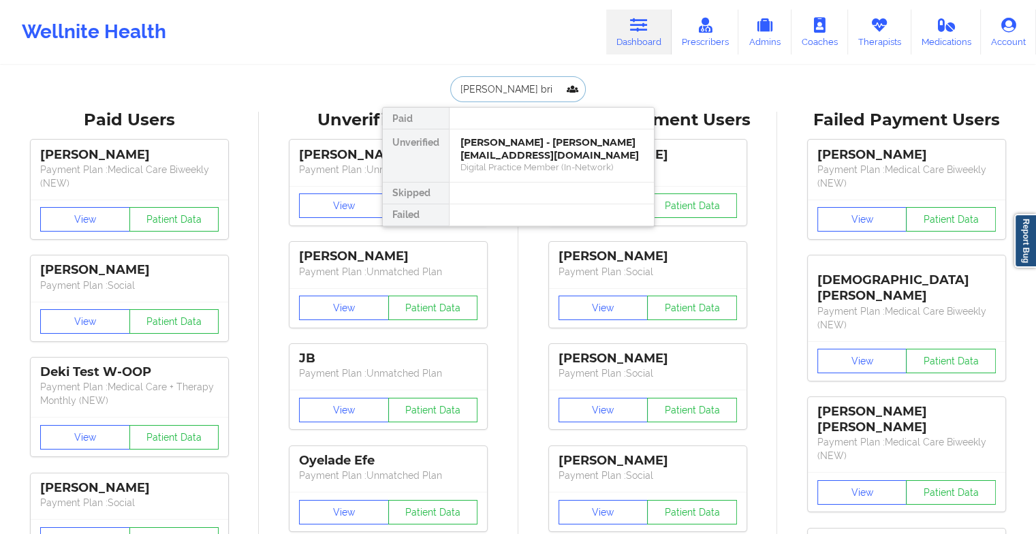
type input "[PERSON_NAME]"
click at [514, 155] on div "[PERSON_NAME] - [EMAIL_ADDRESS][DOMAIN_NAME]" at bounding box center [552, 148] width 183 height 25
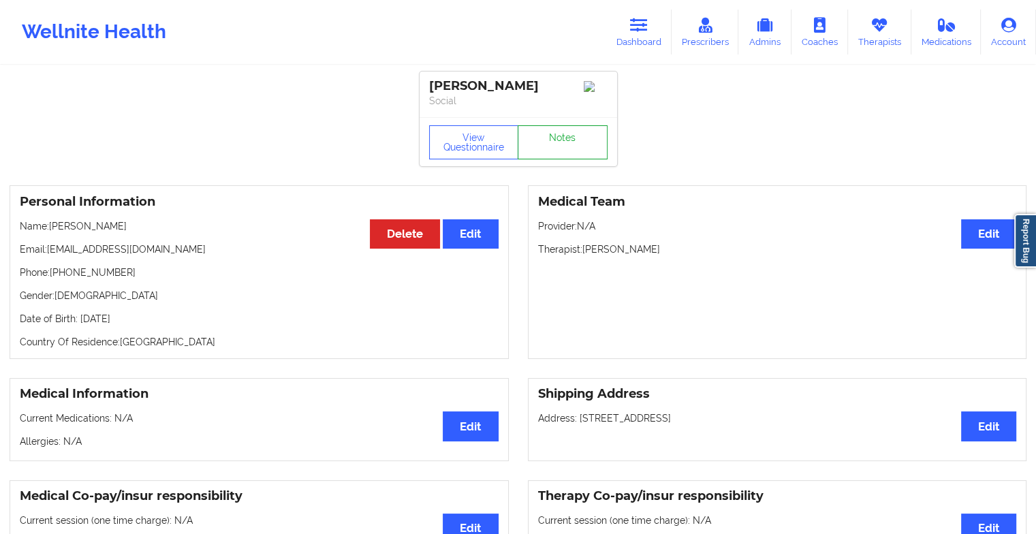
click at [567, 143] on link "Notes" at bounding box center [563, 142] width 90 height 34
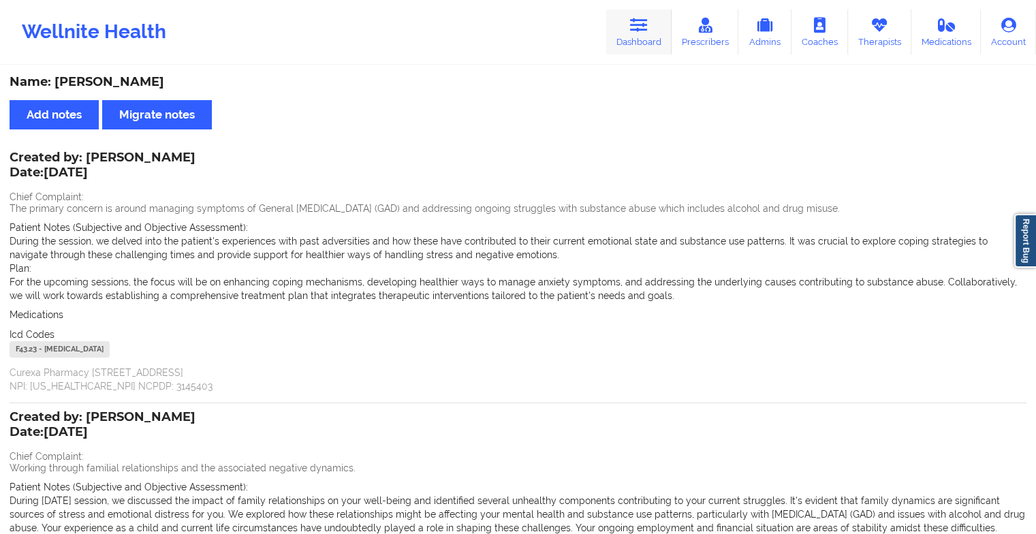
click at [623, 33] on link "Dashboard" at bounding box center [638, 32] width 65 height 45
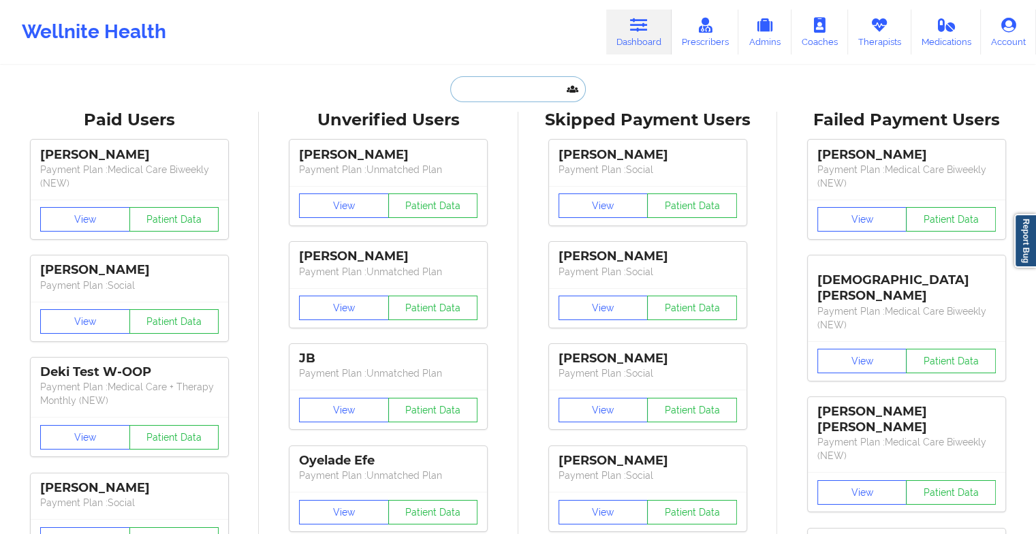
click at [503, 92] on input "text" at bounding box center [517, 89] width 135 height 26
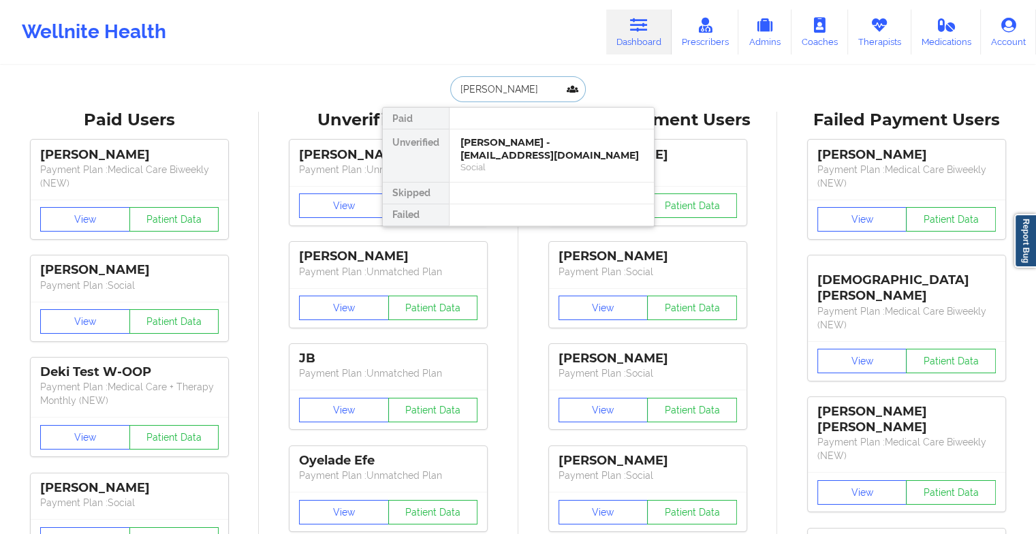
type input "[PERSON_NAME]"
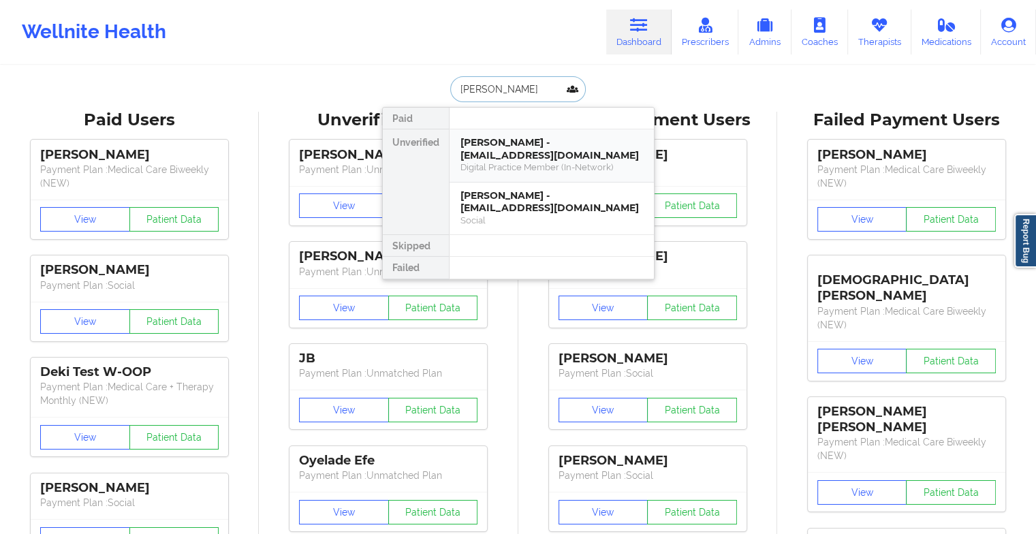
click at [542, 161] on div "Digital Practice Member (In-Network)" at bounding box center [552, 167] width 183 height 12
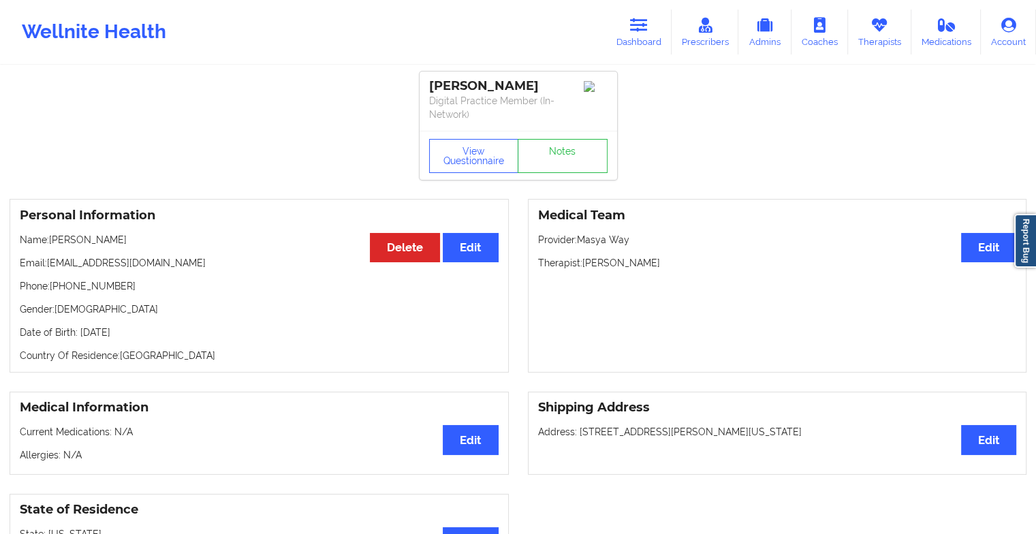
click at [559, 131] on div "[PERSON_NAME] Digital Practice Member (In-Network)" at bounding box center [519, 101] width 198 height 59
drag, startPoint x: 559, startPoint y: 146, endPoint x: 558, endPoint y: 158, distance: 12.3
click at [558, 158] on div "[PERSON_NAME] Digital Practice Member (In-Network) View Questionnaire Notes" at bounding box center [519, 126] width 198 height 108
click at [558, 158] on link "Notes" at bounding box center [563, 156] width 90 height 34
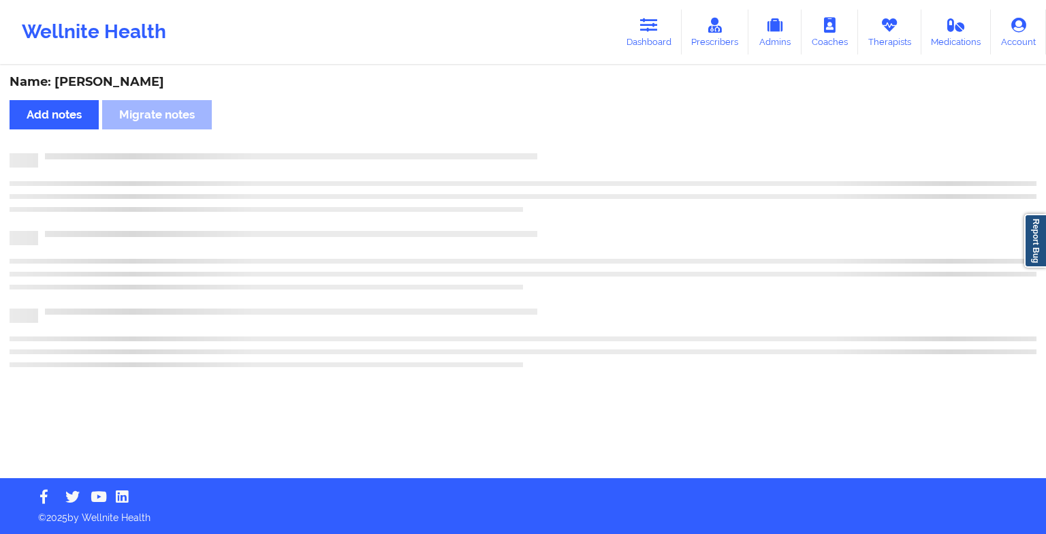
click at [558, 153] on div at bounding box center [537, 153] width 999 height 0
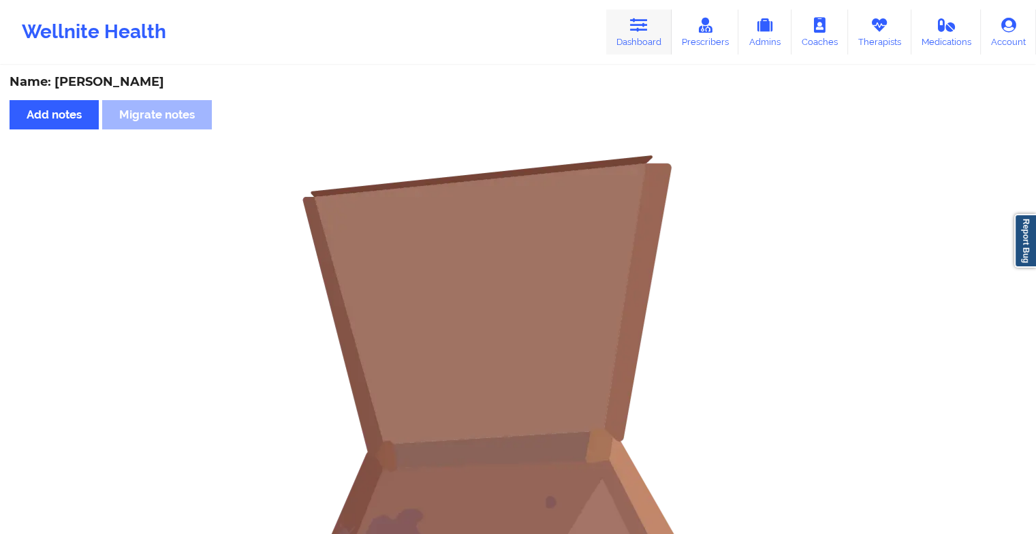
click at [635, 22] on icon at bounding box center [639, 25] width 18 height 15
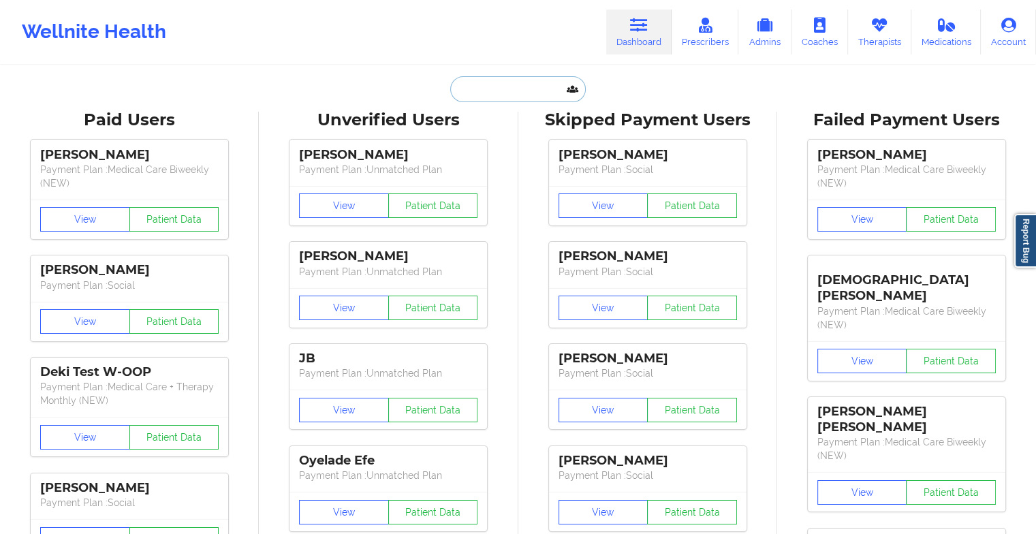
click at [525, 89] on input "text" at bounding box center [517, 89] width 135 height 26
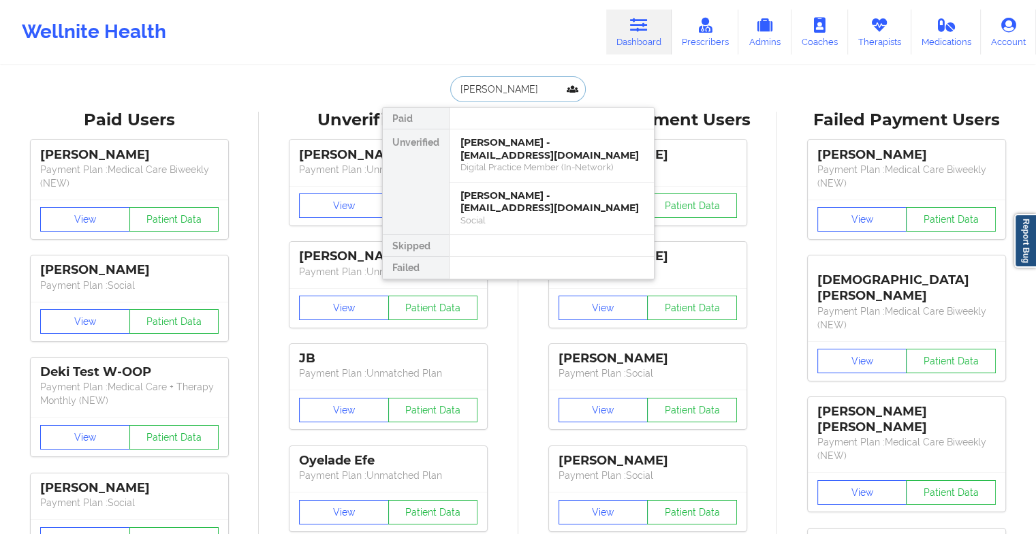
type input "[PERSON_NAME]"
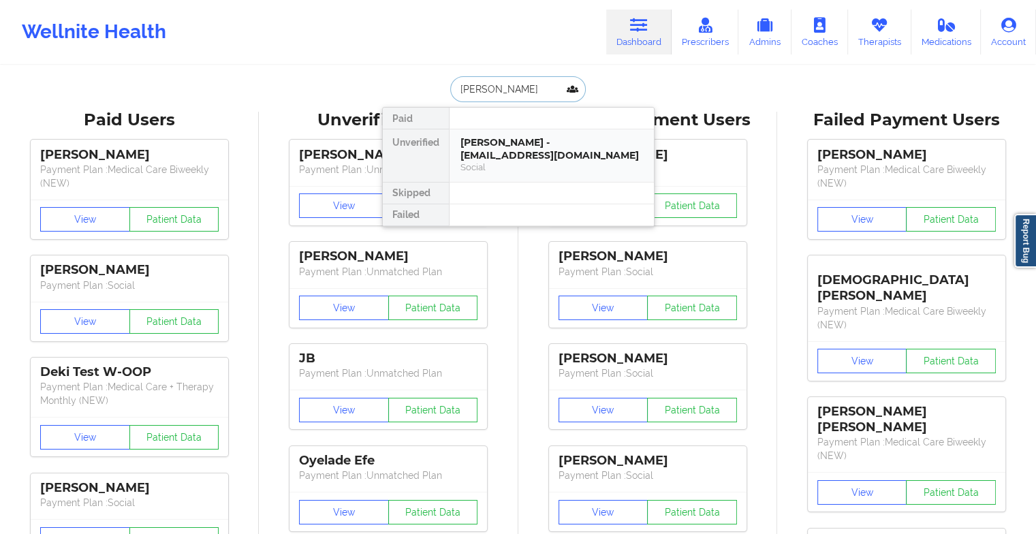
click at [488, 139] on div "[PERSON_NAME] - [EMAIL_ADDRESS][DOMAIN_NAME]" at bounding box center [552, 148] width 183 height 25
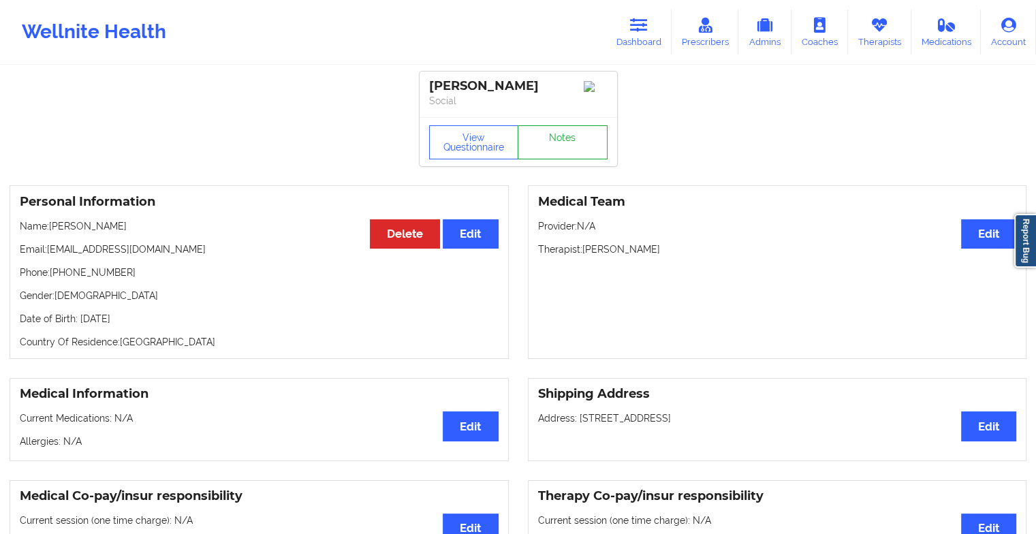
click at [564, 151] on link "Notes" at bounding box center [563, 142] width 90 height 34
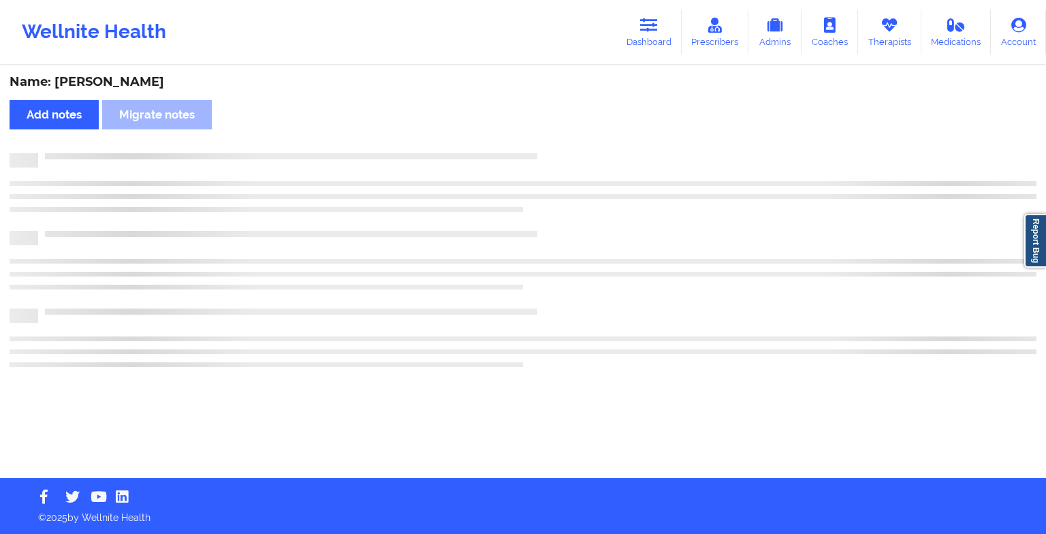
click at [681, 123] on div "Name: [PERSON_NAME] Add notes Migrate notes" at bounding box center [523, 272] width 1046 height 411
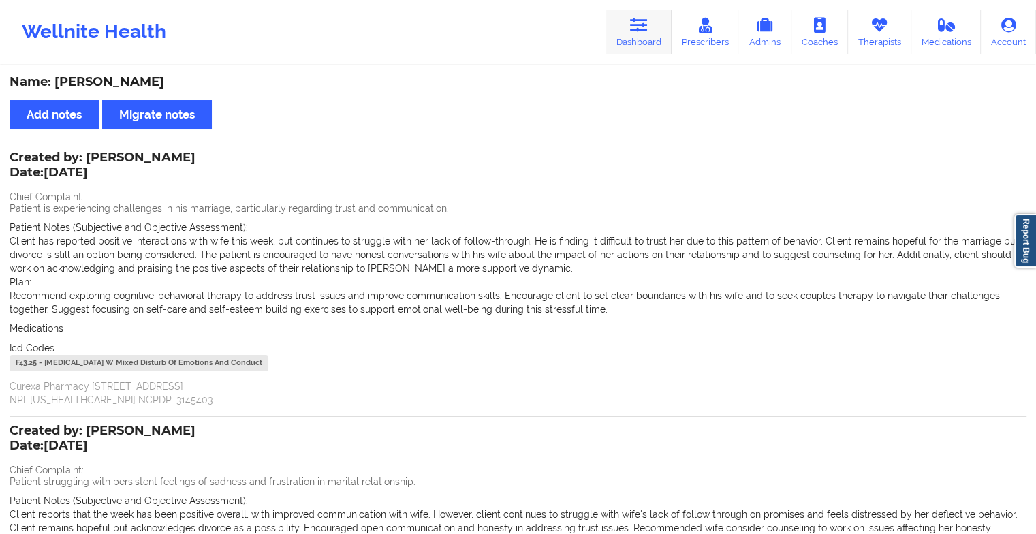
click at [639, 29] on icon at bounding box center [639, 25] width 18 height 15
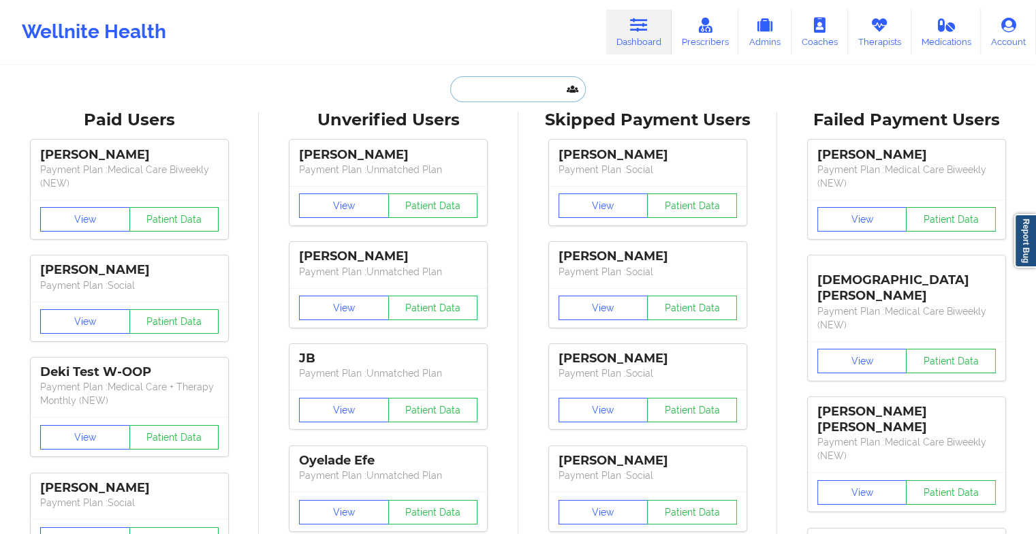
click at [501, 89] on input "text" at bounding box center [517, 89] width 135 height 26
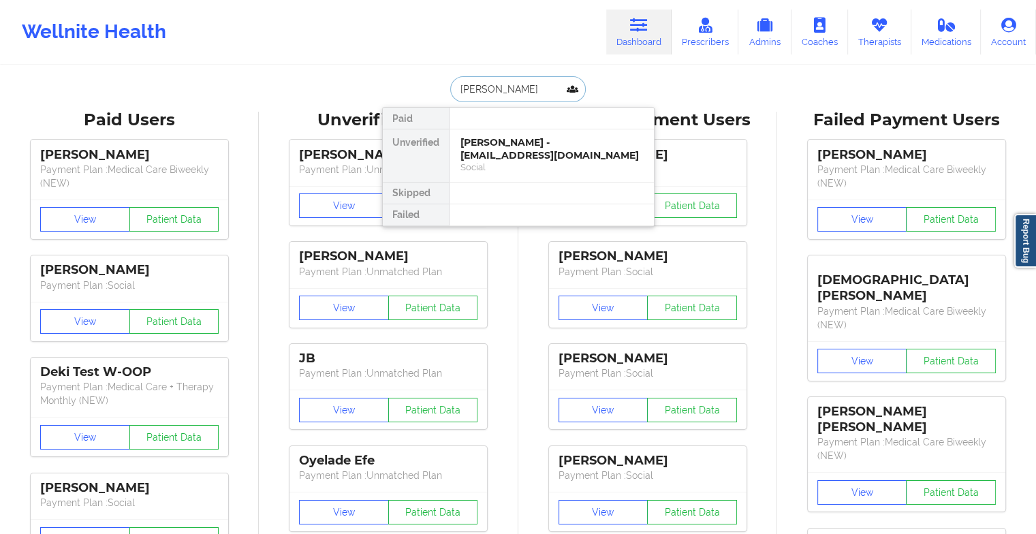
type input "[PERSON_NAME]"
click at [522, 143] on div "[PERSON_NAME] - [EMAIL_ADDRESS][DOMAIN_NAME]" at bounding box center [552, 148] width 183 height 25
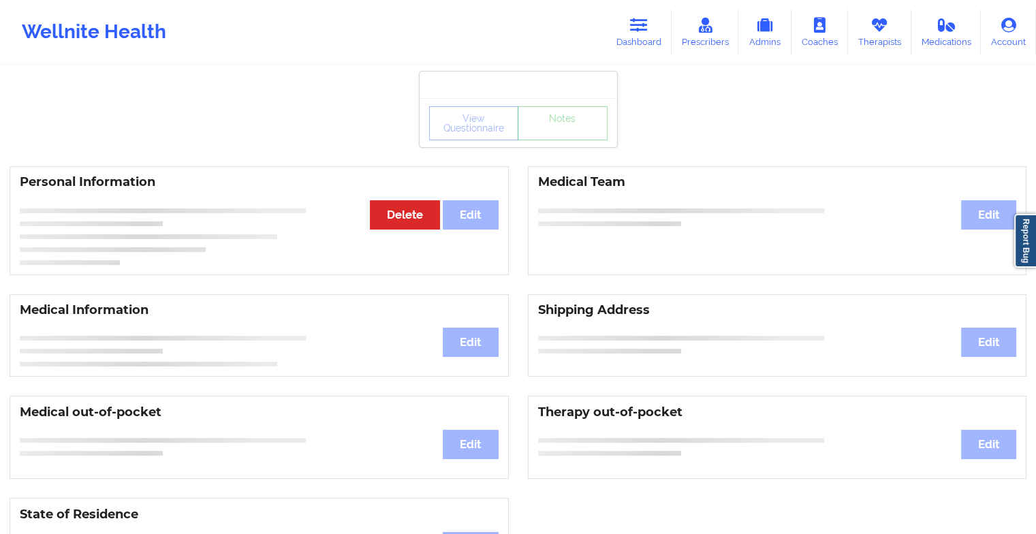
click at [575, 143] on div "View Questionnaire Notes" at bounding box center [519, 122] width 198 height 49
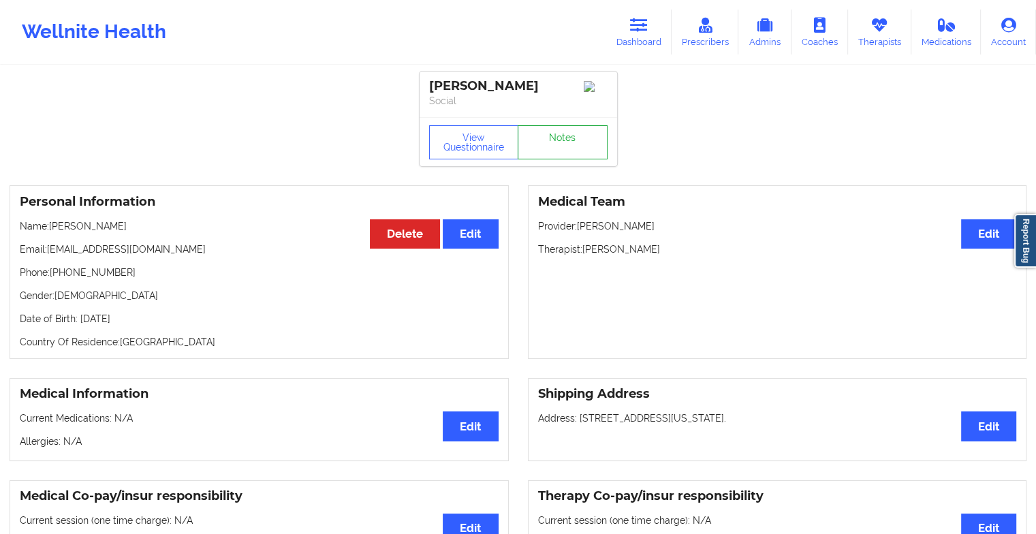
click at [575, 143] on link "Notes" at bounding box center [563, 142] width 90 height 34
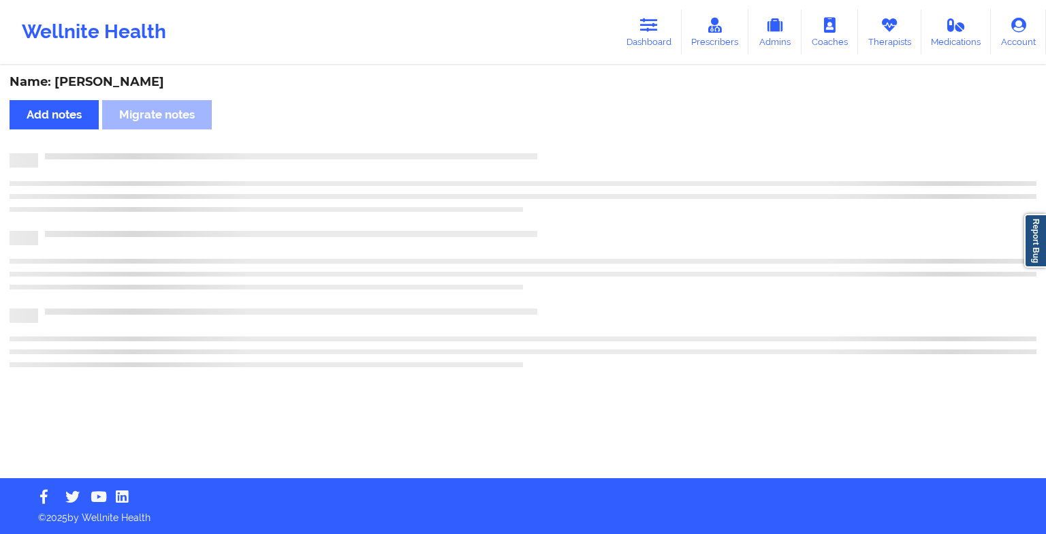
click at [575, 143] on div "Name: [PERSON_NAME] Add notes Migrate notes" at bounding box center [523, 272] width 1046 height 411
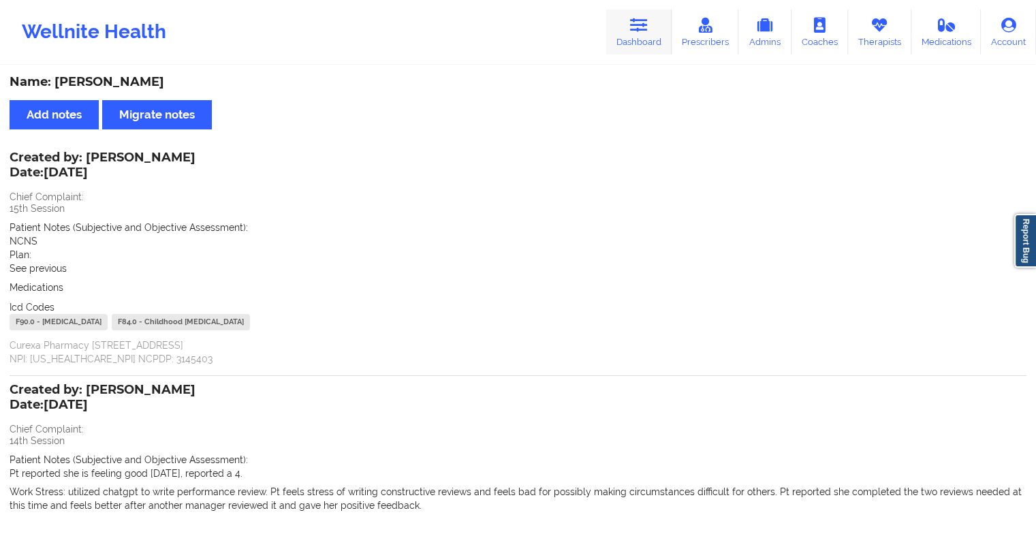
click at [654, 42] on link "Dashboard" at bounding box center [638, 32] width 65 height 45
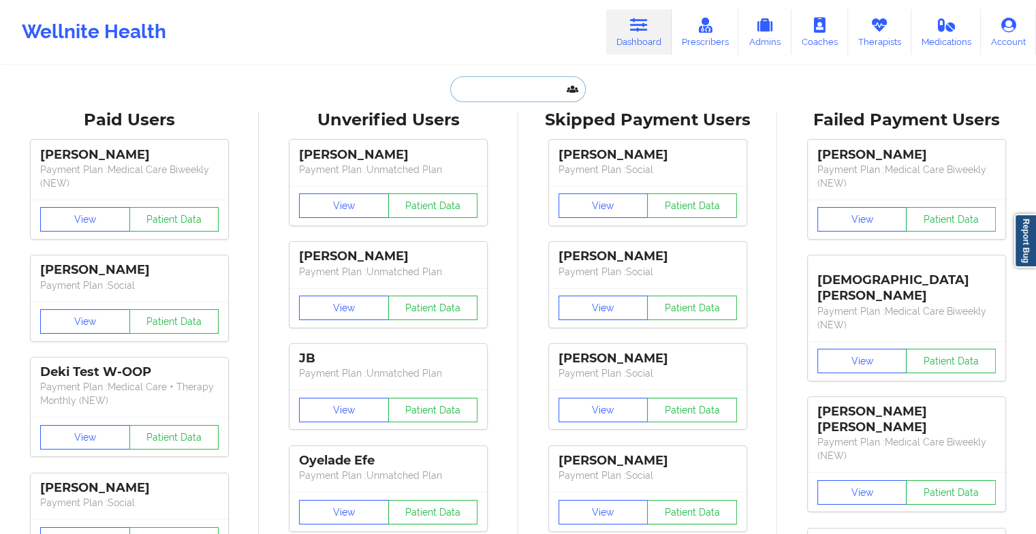
click at [512, 93] on input "text" at bounding box center [517, 89] width 135 height 26
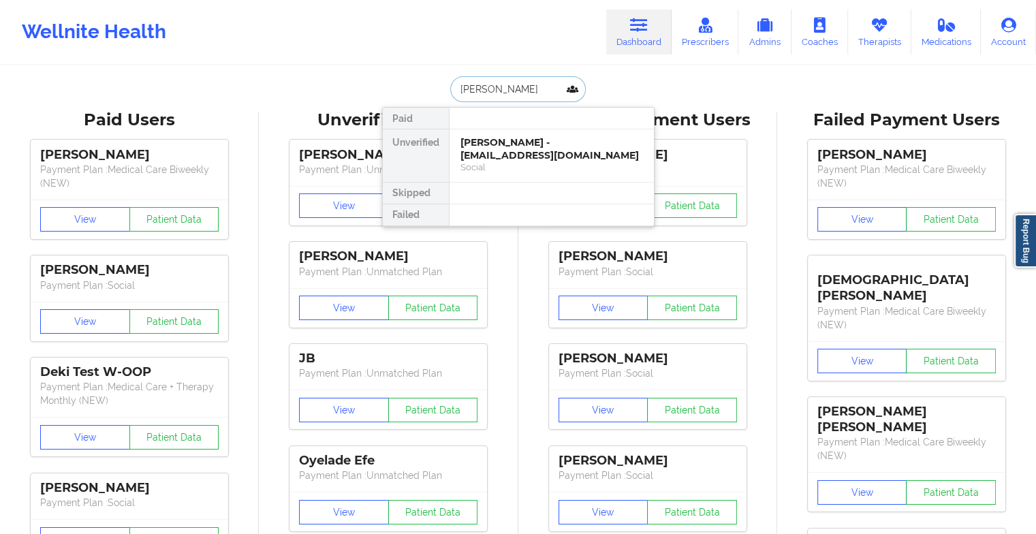
type input "[PERSON_NAME]"
click at [510, 143] on div "[PERSON_NAME] - [EMAIL_ADDRESS][DOMAIN_NAME]" at bounding box center [552, 148] width 183 height 25
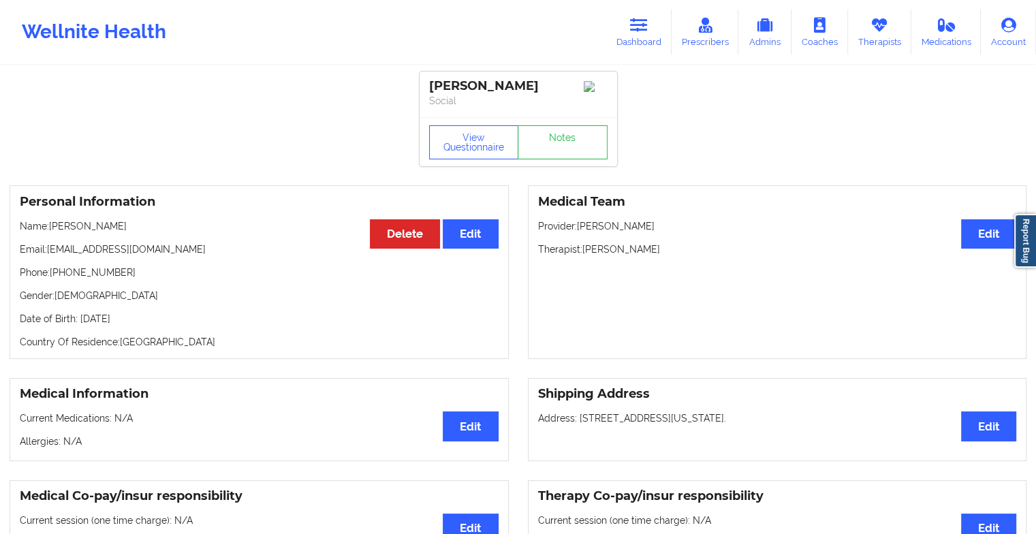
drag, startPoint x: 46, startPoint y: 250, endPoint x: 266, endPoint y: 252, distance: 220.1
click at [266, 252] on p "Email: [EMAIL_ADDRESS][DOMAIN_NAME]" at bounding box center [259, 250] width 479 height 14
click at [648, 39] on link "Dashboard" at bounding box center [638, 32] width 65 height 45
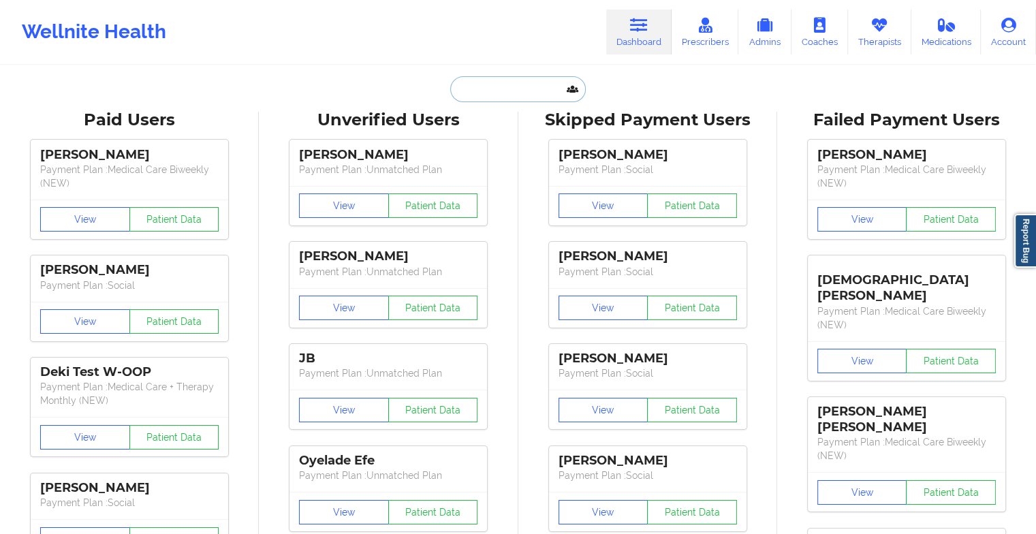
click at [478, 86] on input "text" at bounding box center [517, 89] width 135 height 26
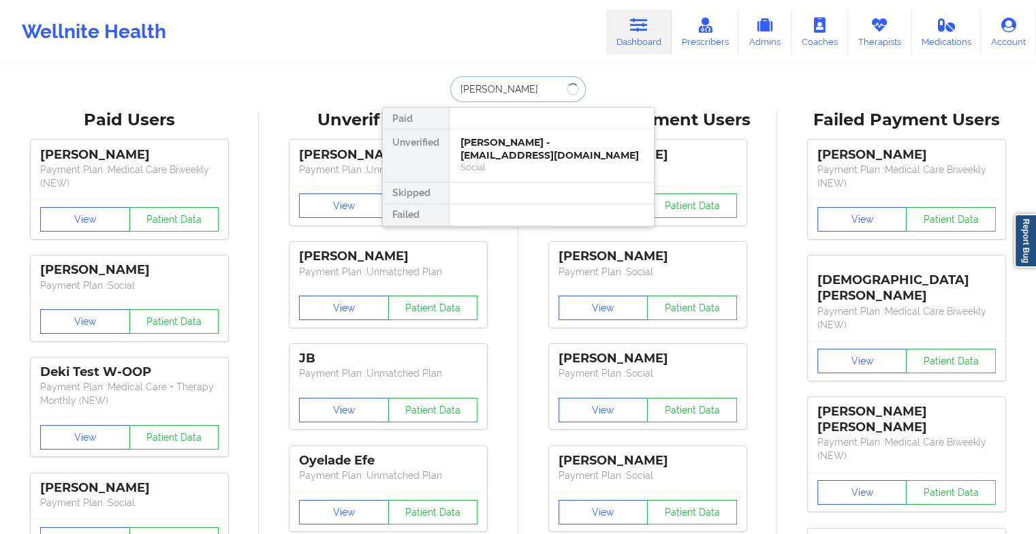
type input "[PERSON_NAME]"
click at [499, 161] on div "Social" at bounding box center [552, 167] width 183 height 12
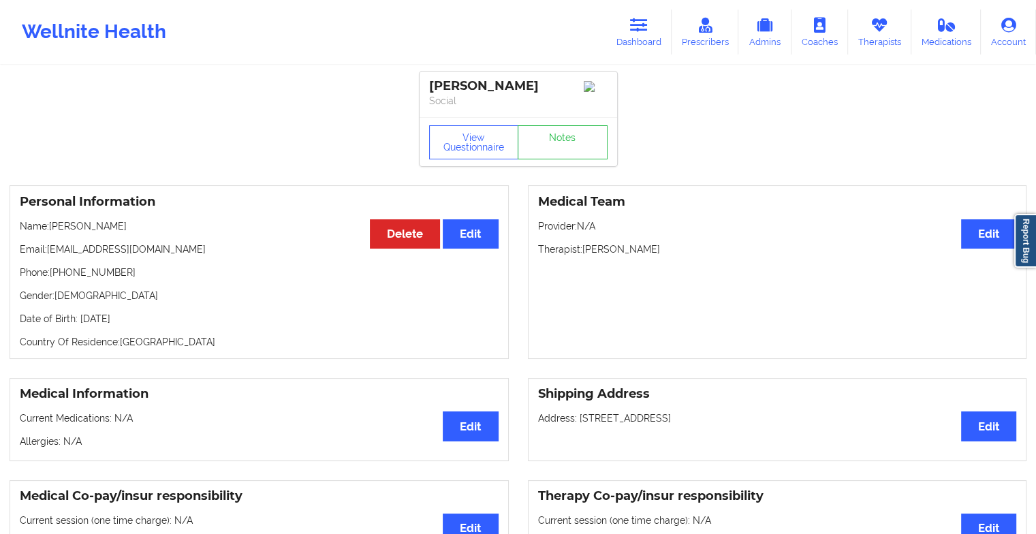
click at [580, 131] on div "View Questionnaire Notes" at bounding box center [518, 142] width 178 height 34
click at [580, 131] on link "Notes" at bounding box center [563, 142] width 90 height 34
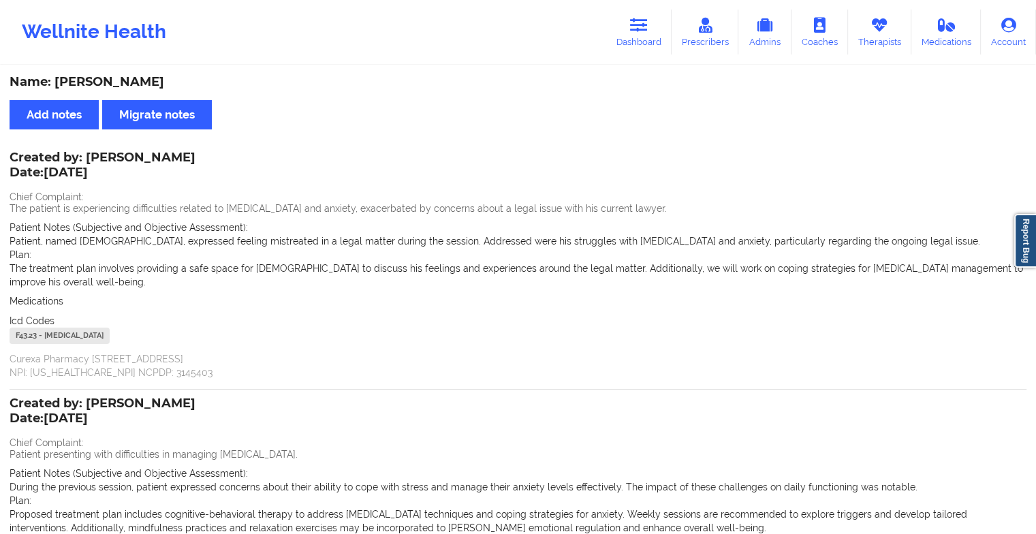
click at [788, 6] on div "Wellnite Health Dashboard Prescribers Admins Coaches Therapists Medications Acc…" at bounding box center [518, 32] width 1036 height 55
